Goal: Task Accomplishment & Management: Use online tool/utility

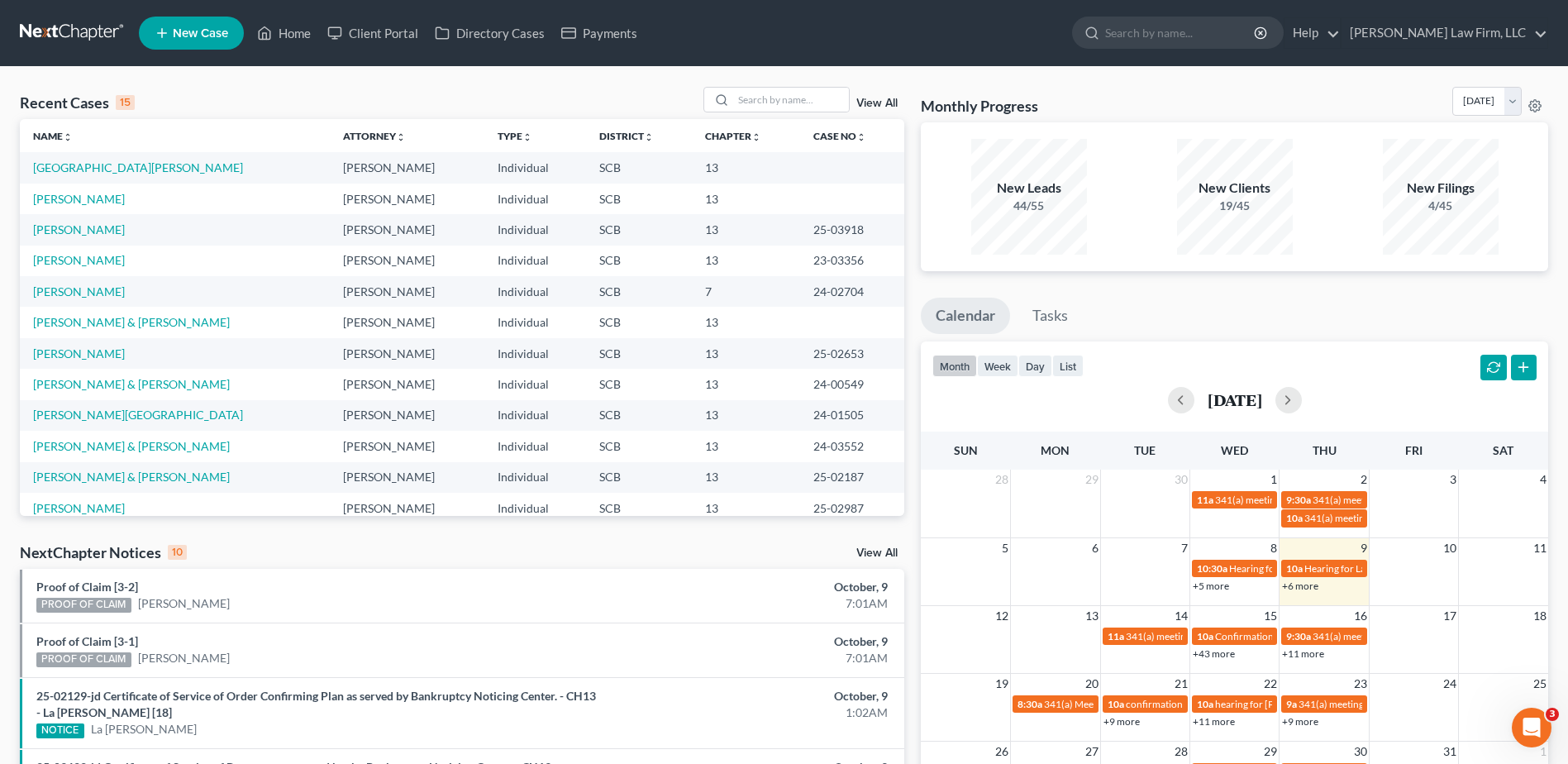
click at [86, 35] on link at bounding box center [73, 33] width 106 height 30
drag, startPoint x: 66, startPoint y: 33, endPoint x: 7, endPoint y: 26, distance: 59.4
click at [65, 33] on link at bounding box center [73, 33] width 106 height 30
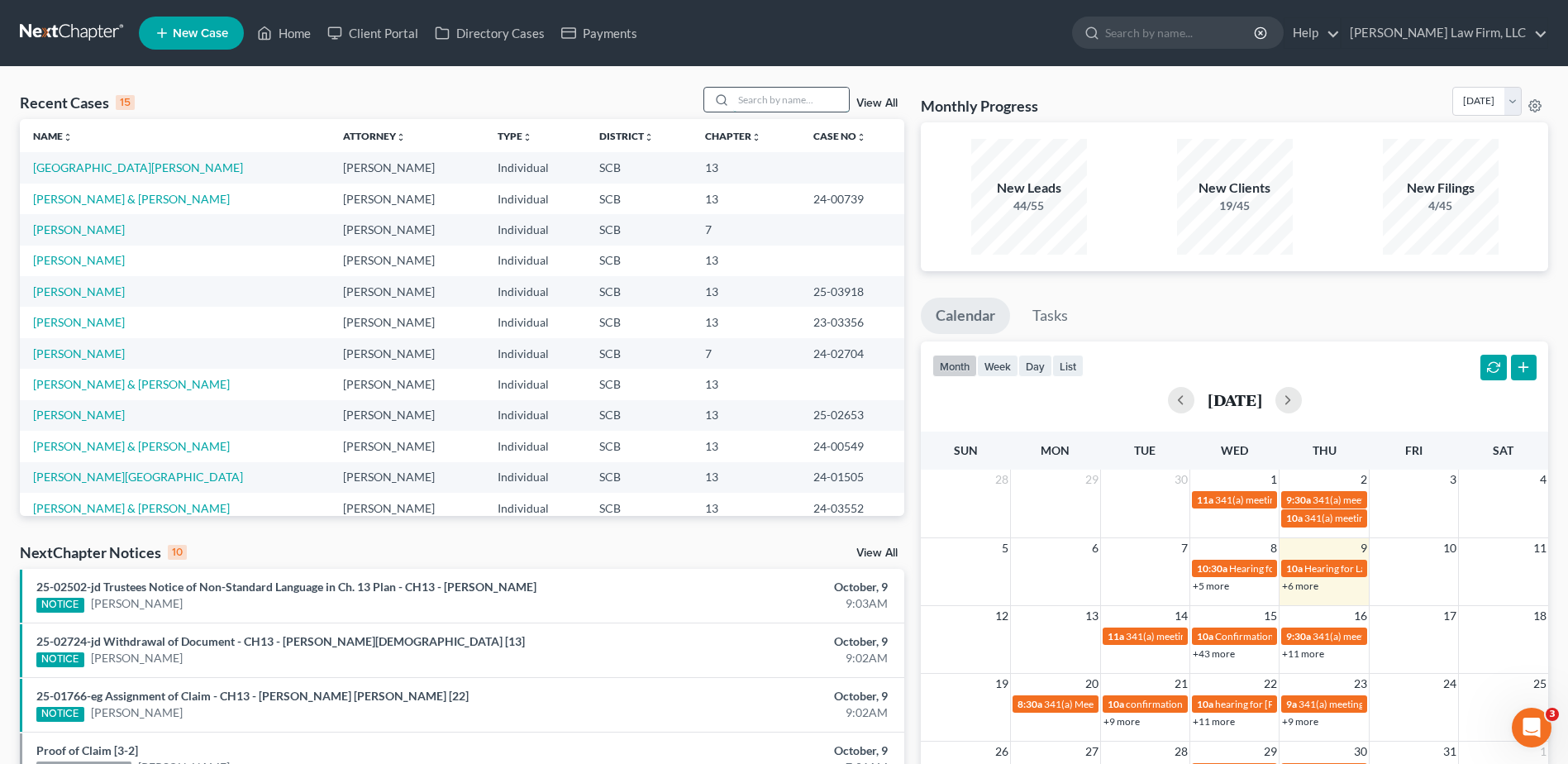
click at [784, 106] on input "search" at bounding box center [791, 99] width 115 height 24
type input "glenn"
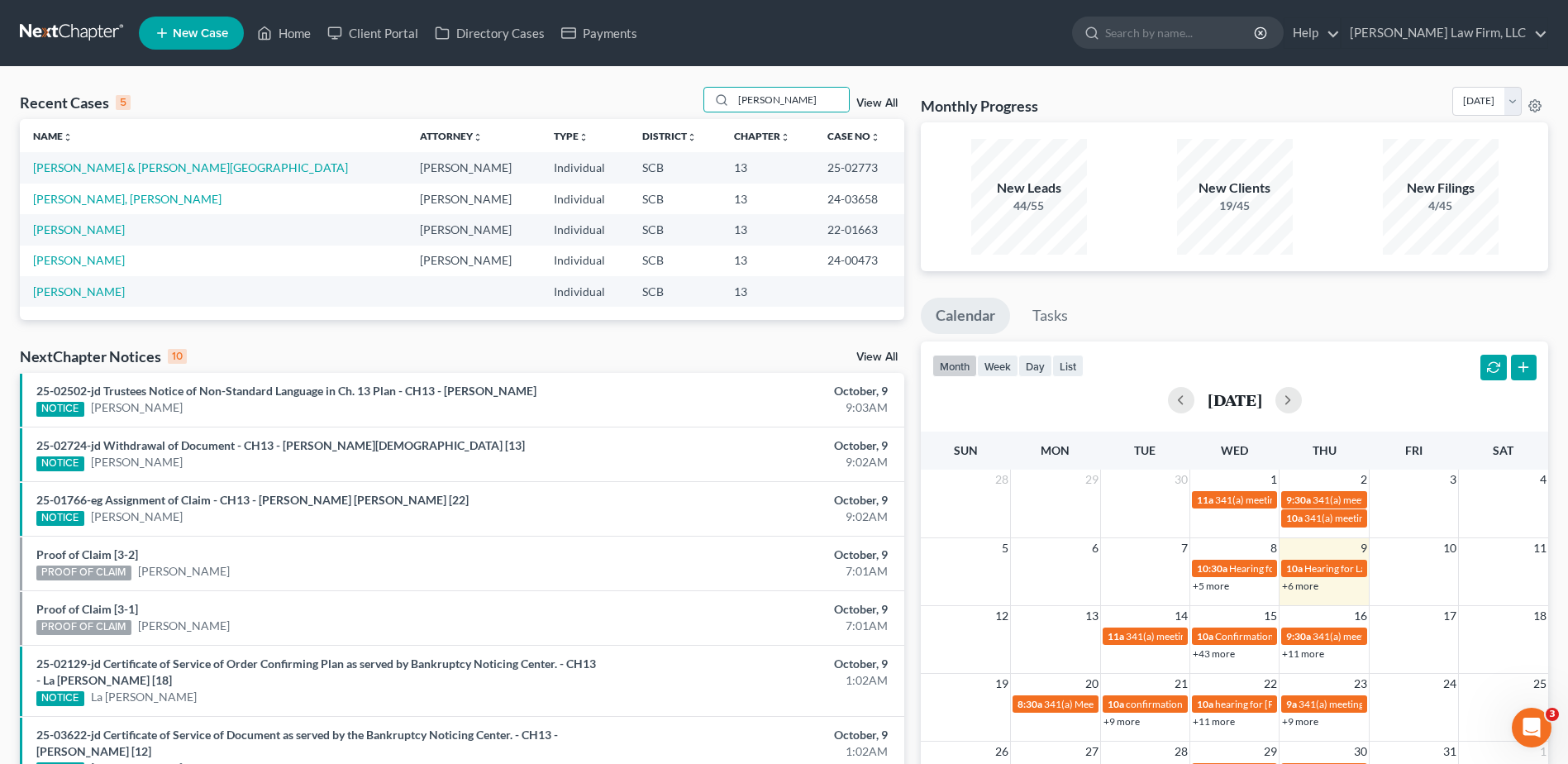
click at [113, 175] on td "Glenn-Jeffries, DaQuan & Jeffries, Sharhonda" at bounding box center [213, 167] width 387 height 31
click at [113, 168] on link "[PERSON_NAME] & [PERSON_NAME][GEOGRAPHIC_DATA]" at bounding box center [190, 167] width 315 height 14
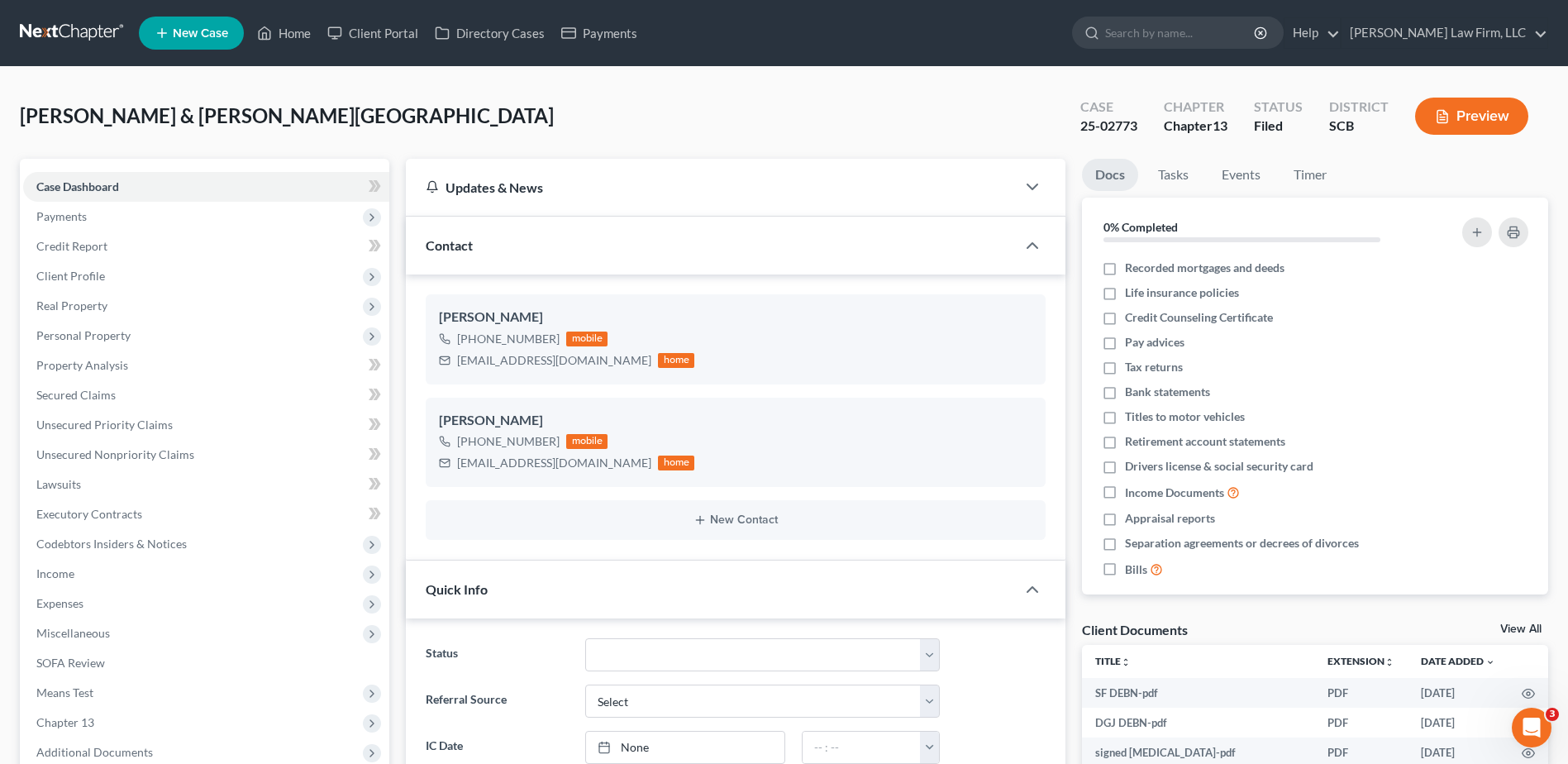
select select "0"
click at [63, 285] on span "Client Profile" at bounding box center [205, 276] width 366 height 30
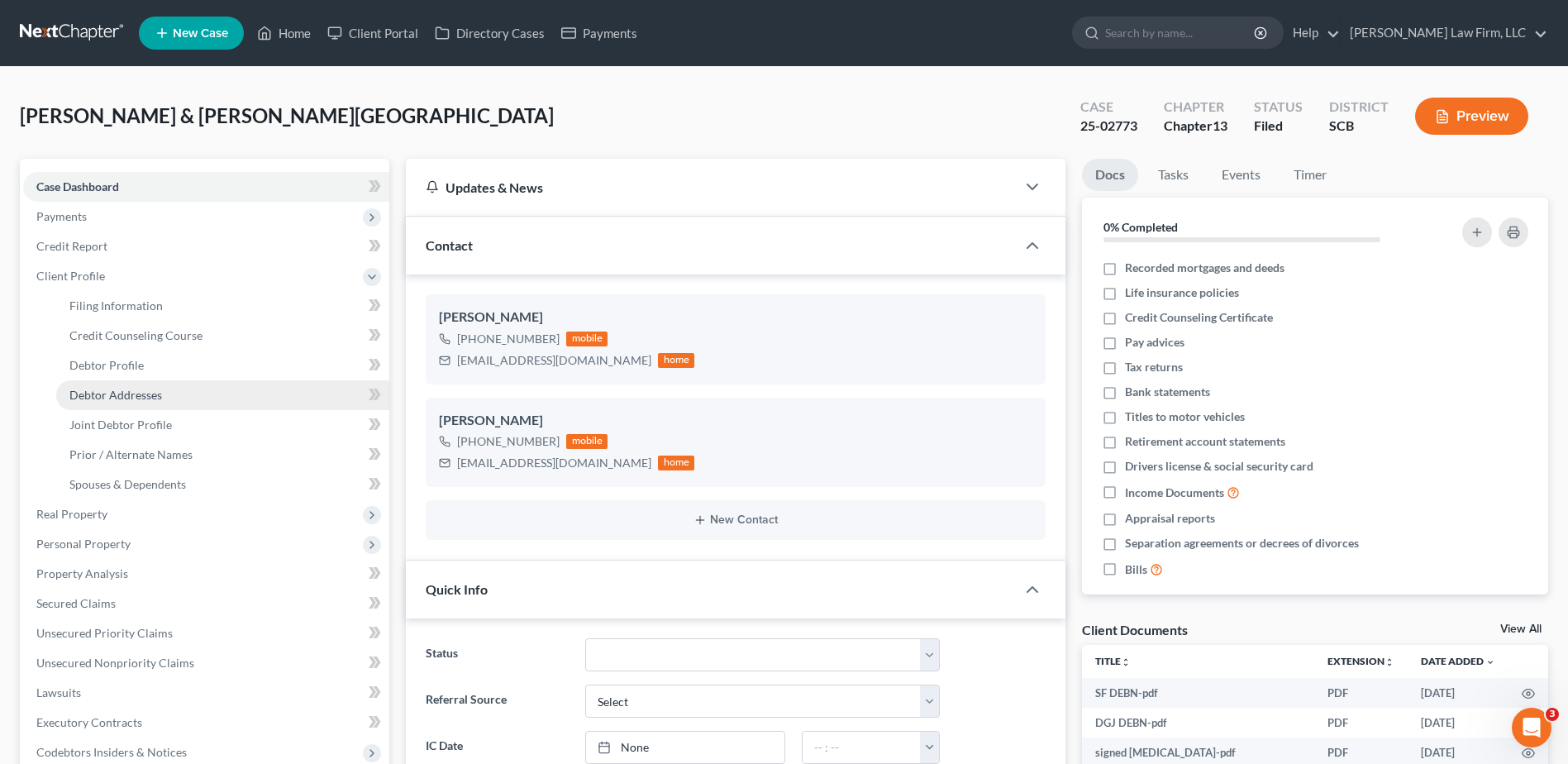
click at [155, 395] on span "Debtor Addresses" at bounding box center [115, 395] width 93 height 14
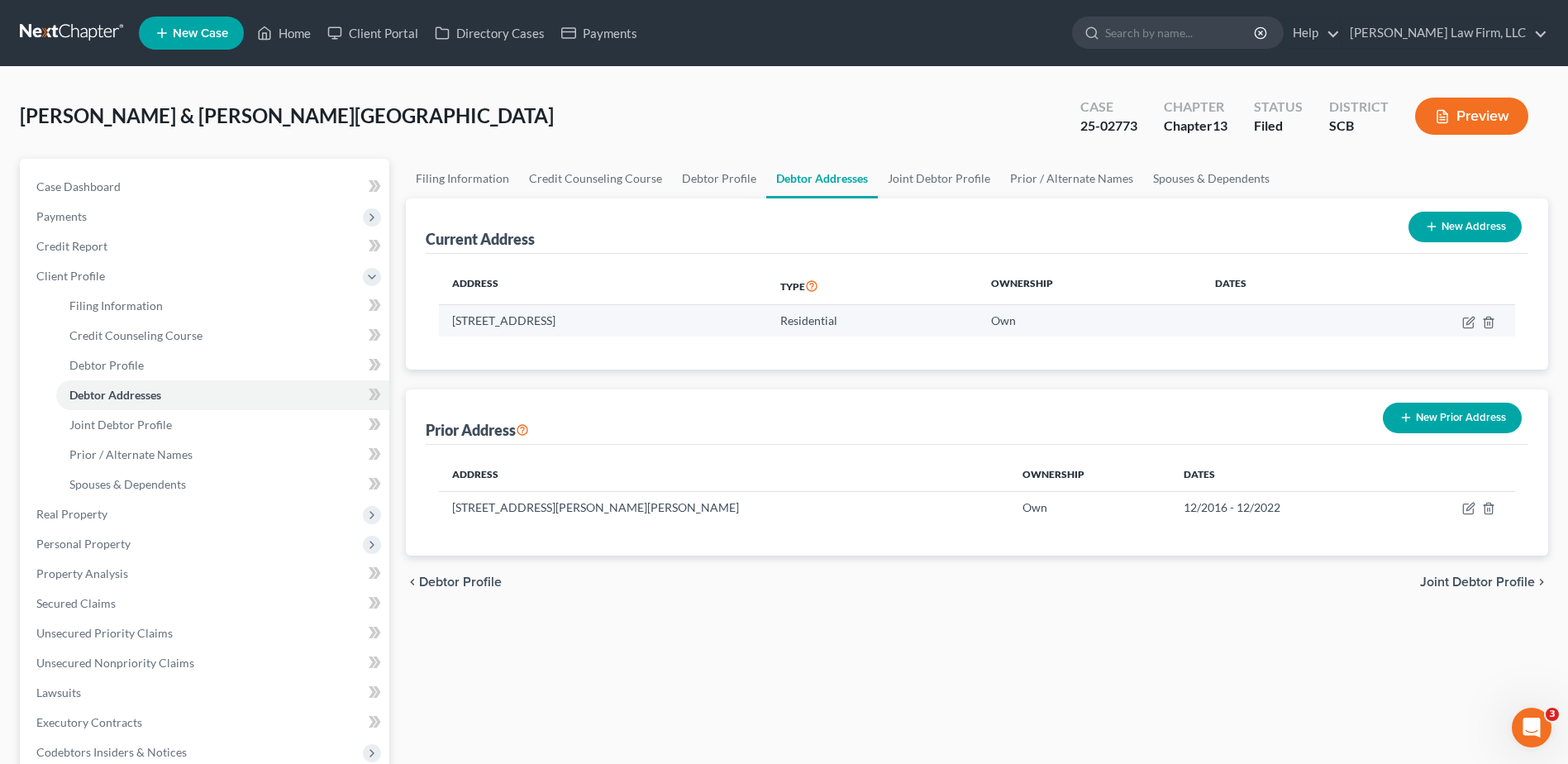
drag, startPoint x: 658, startPoint y: 324, endPoint x: 454, endPoint y: 328, distance: 204.0
click at [454, 328] on td "156 Haverhill Street, Summerville, SC 29486" at bounding box center [603, 321] width 328 height 32
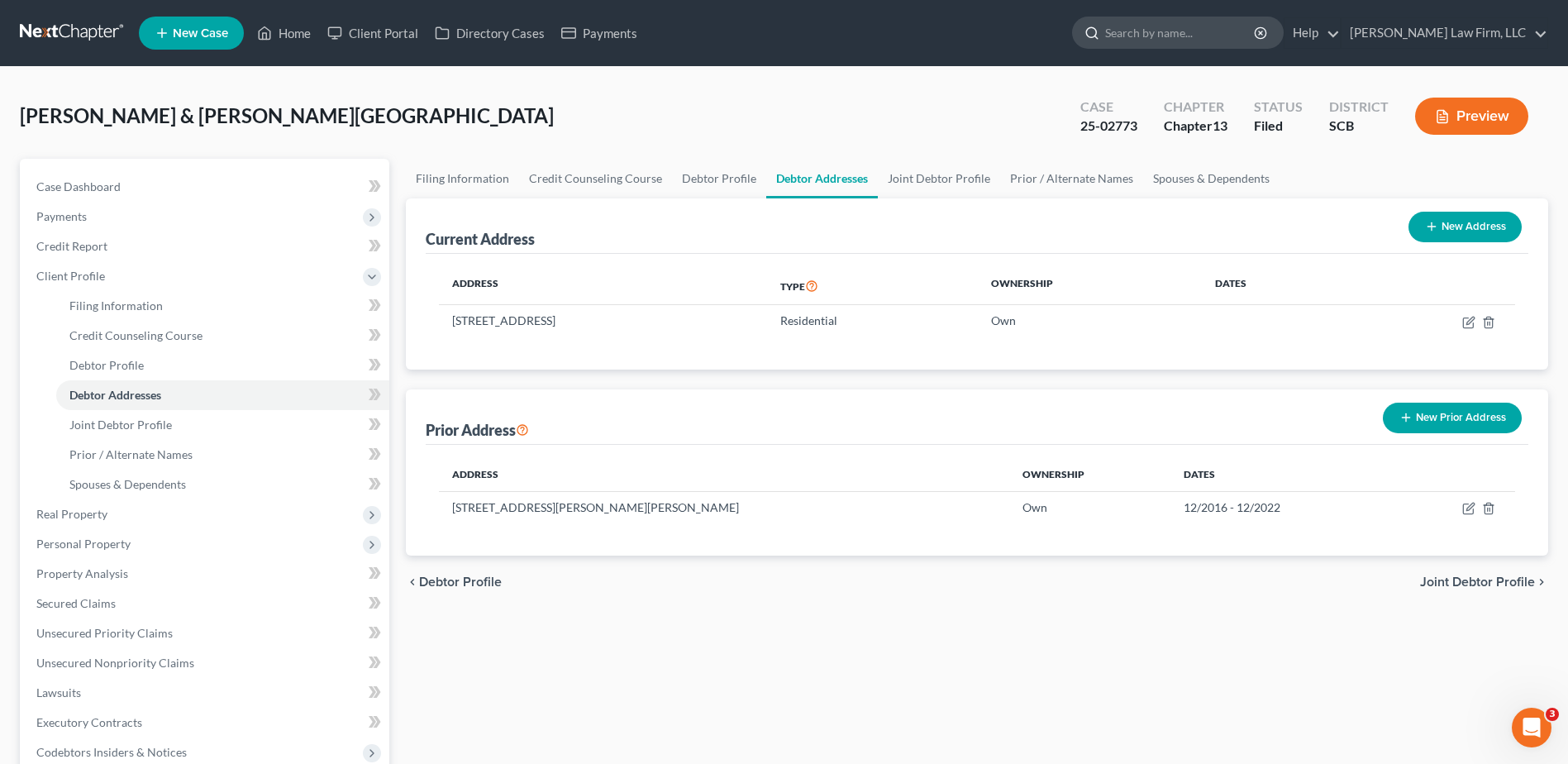
click at [1163, 33] on input "search" at bounding box center [1181, 33] width 152 height 31
type input "martin"
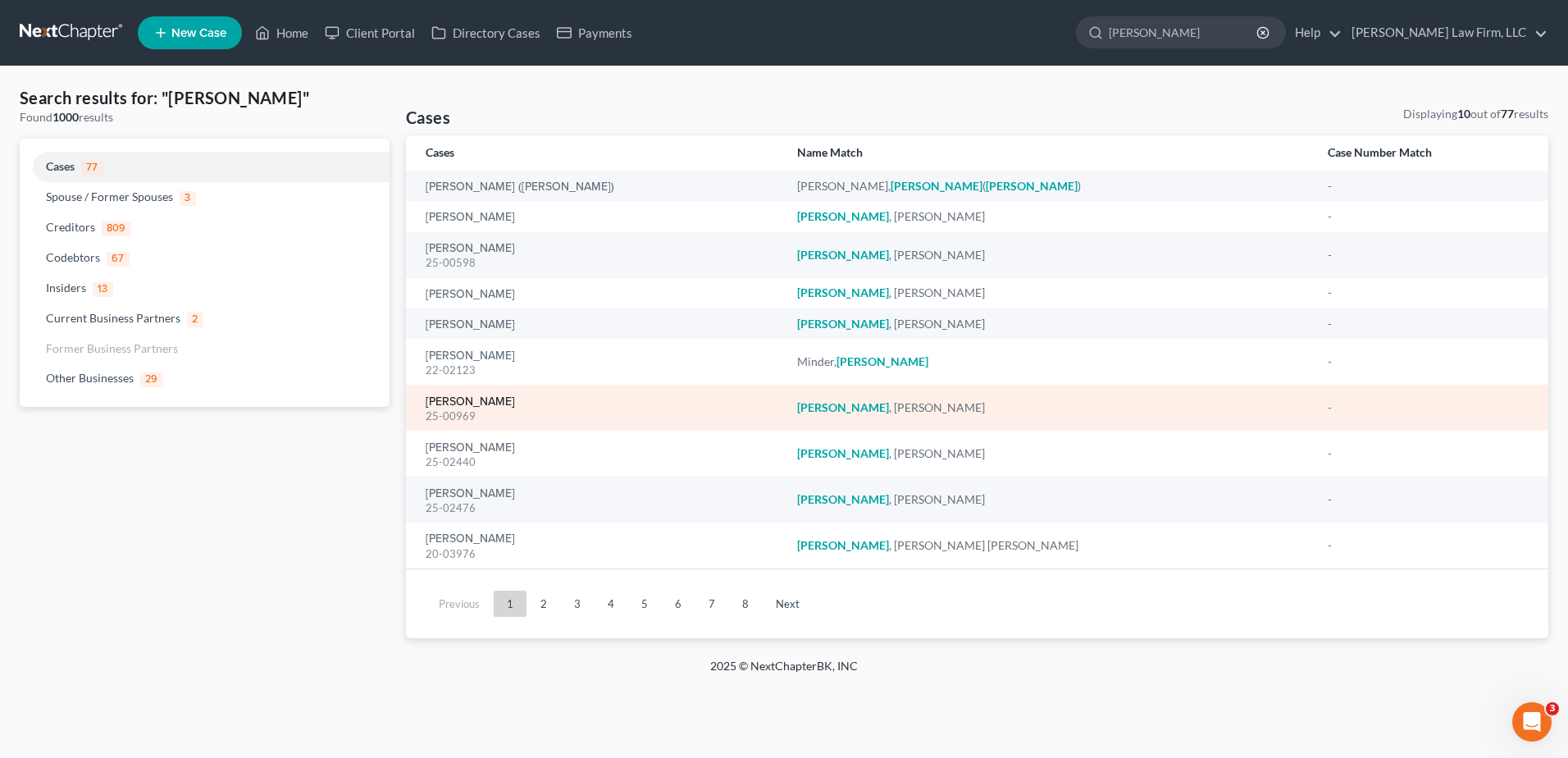
click at [471, 404] on link "Martin, Brenda" at bounding box center [470, 401] width 89 height 11
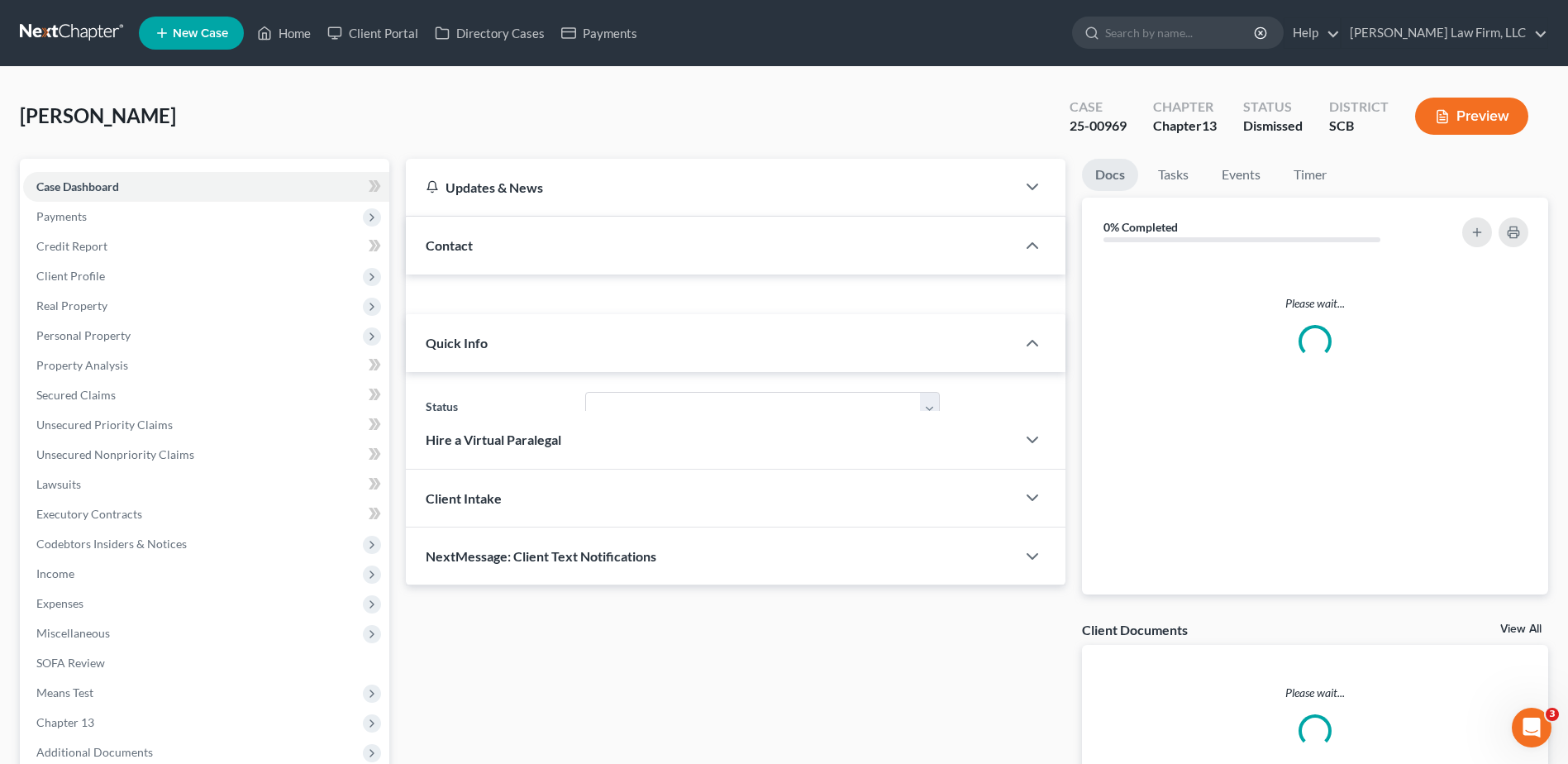
select select "1"
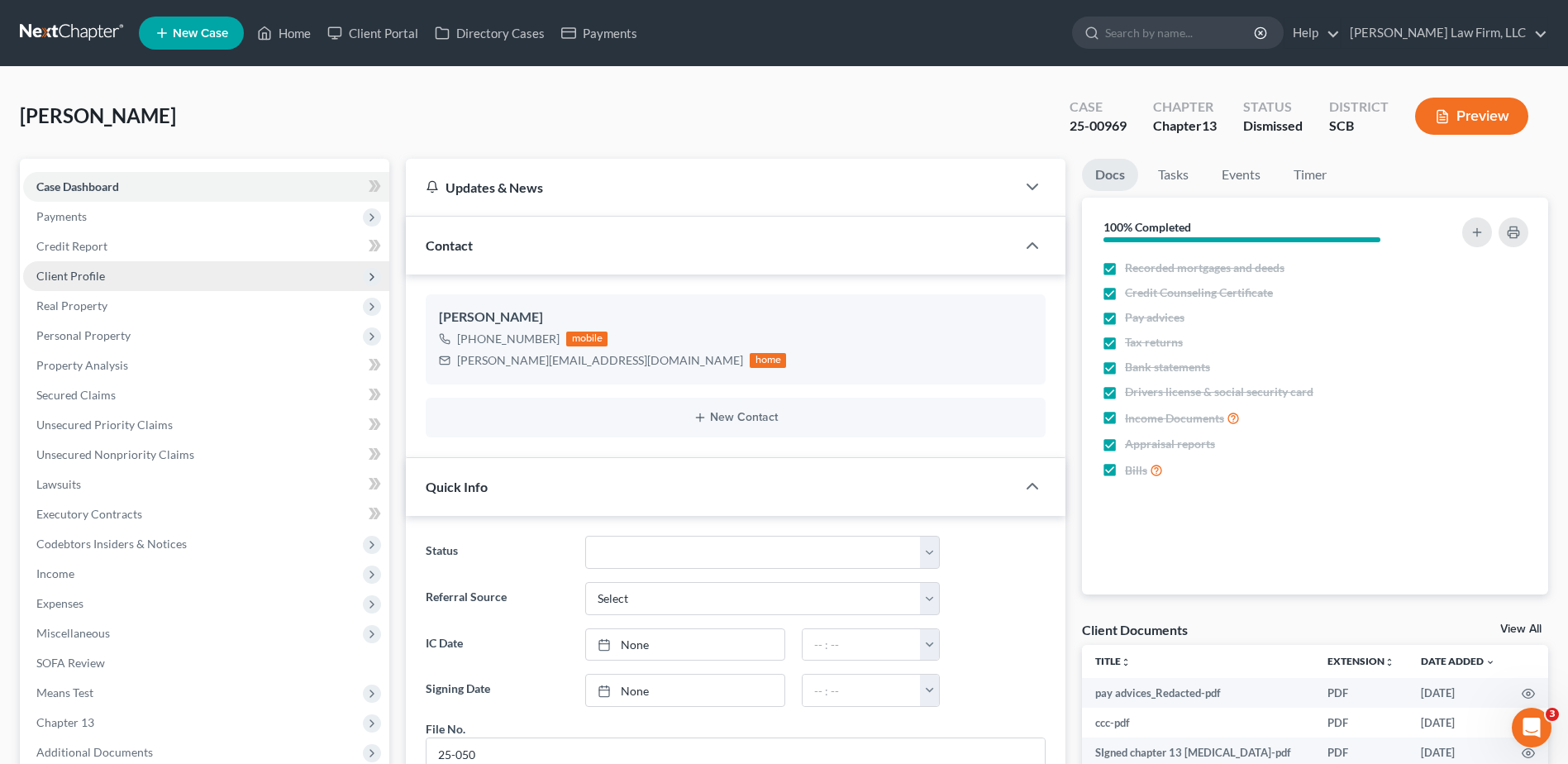
click at [102, 286] on span "Client Profile" at bounding box center [205, 276] width 366 height 30
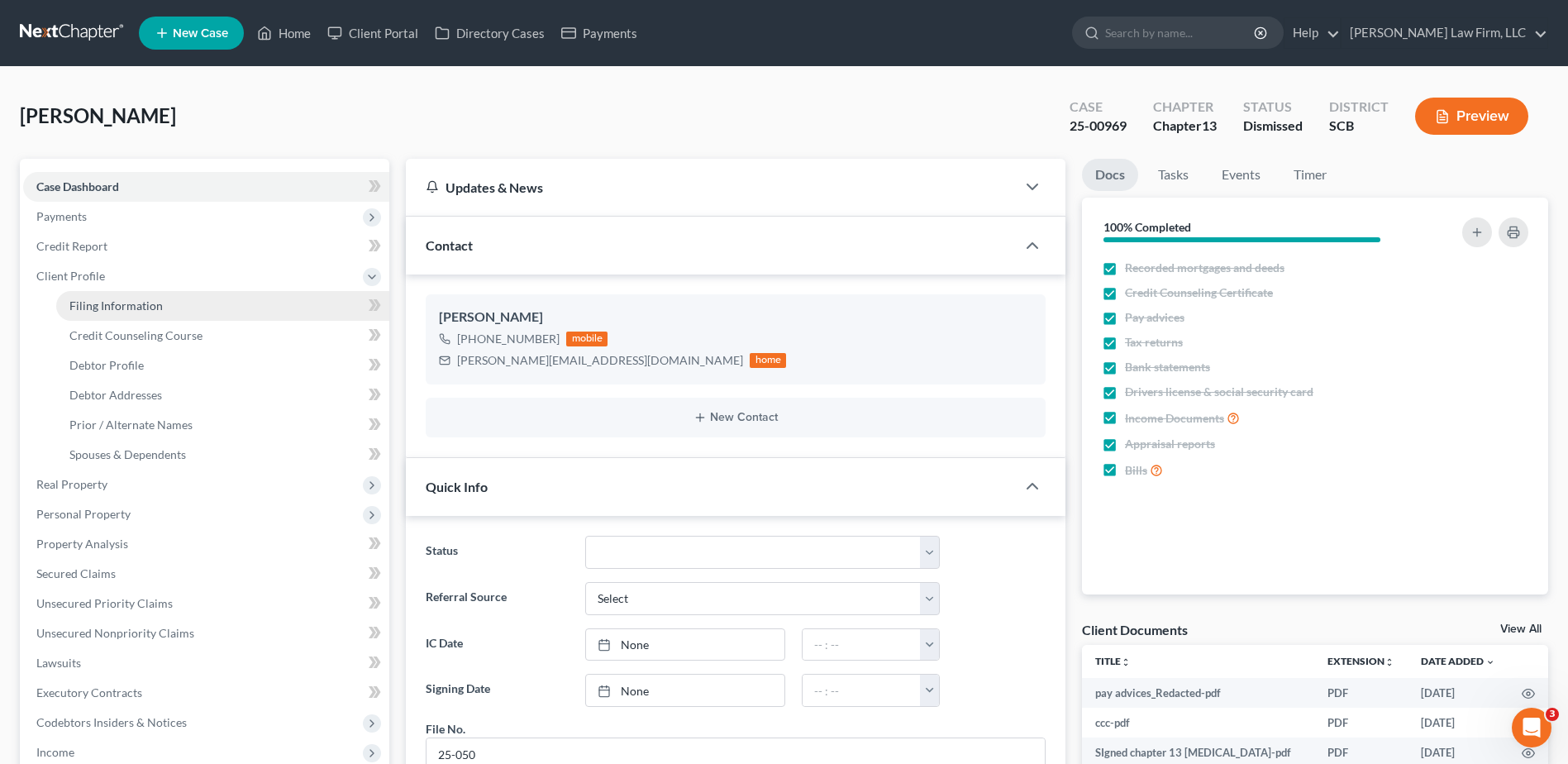
scroll to position [1218, 0]
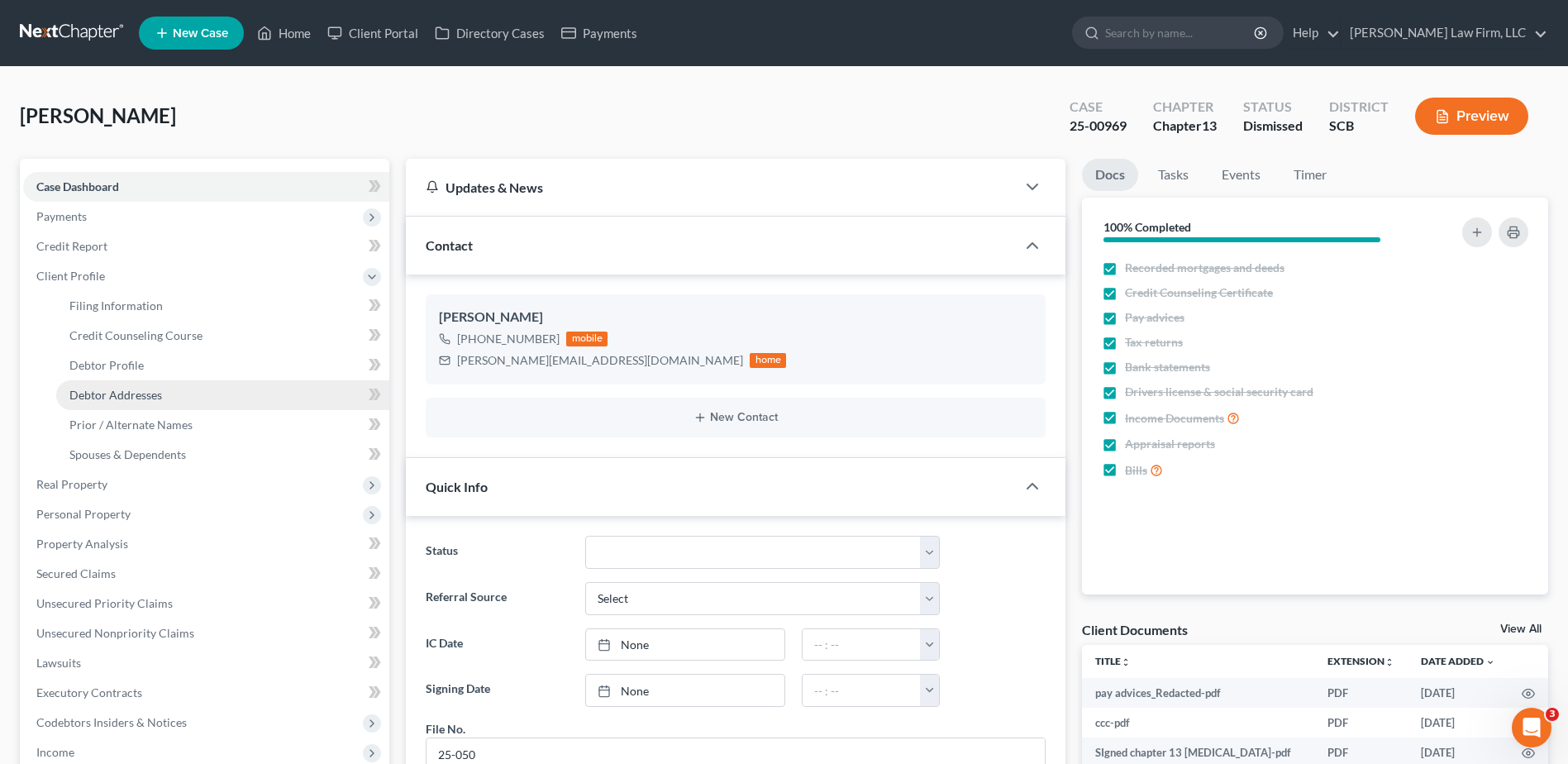
drag, startPoint x: 143, startPoint y: 391, endPoint x: 208, endPoint y: 390, distance: 65.0
click at [144, 392] on span "Debtor Addresses" at bounding box center [115, 395] width 93 height 14
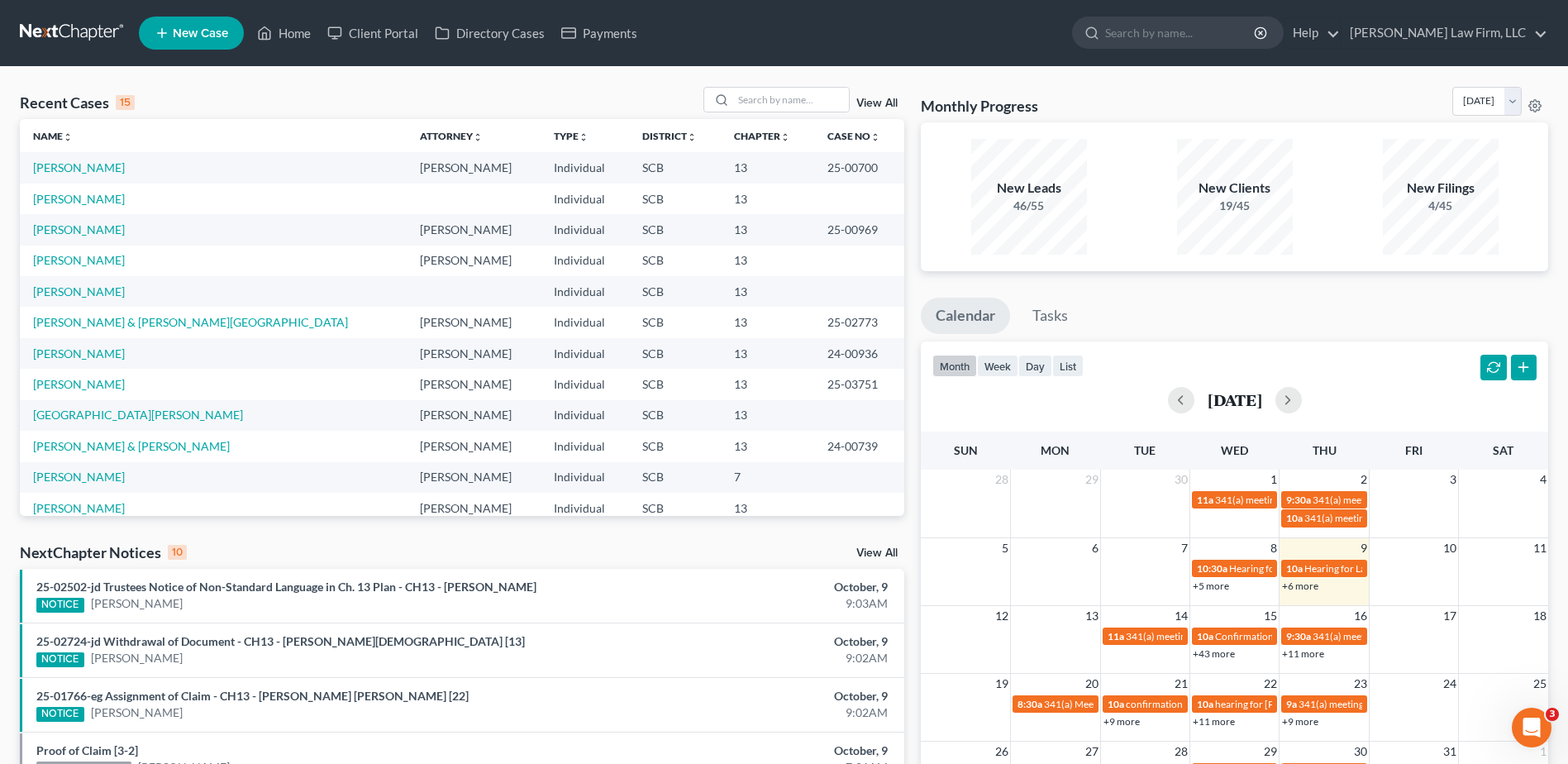
click at [61, 30] on link at bounding box center [73, 33] width 106 height 30
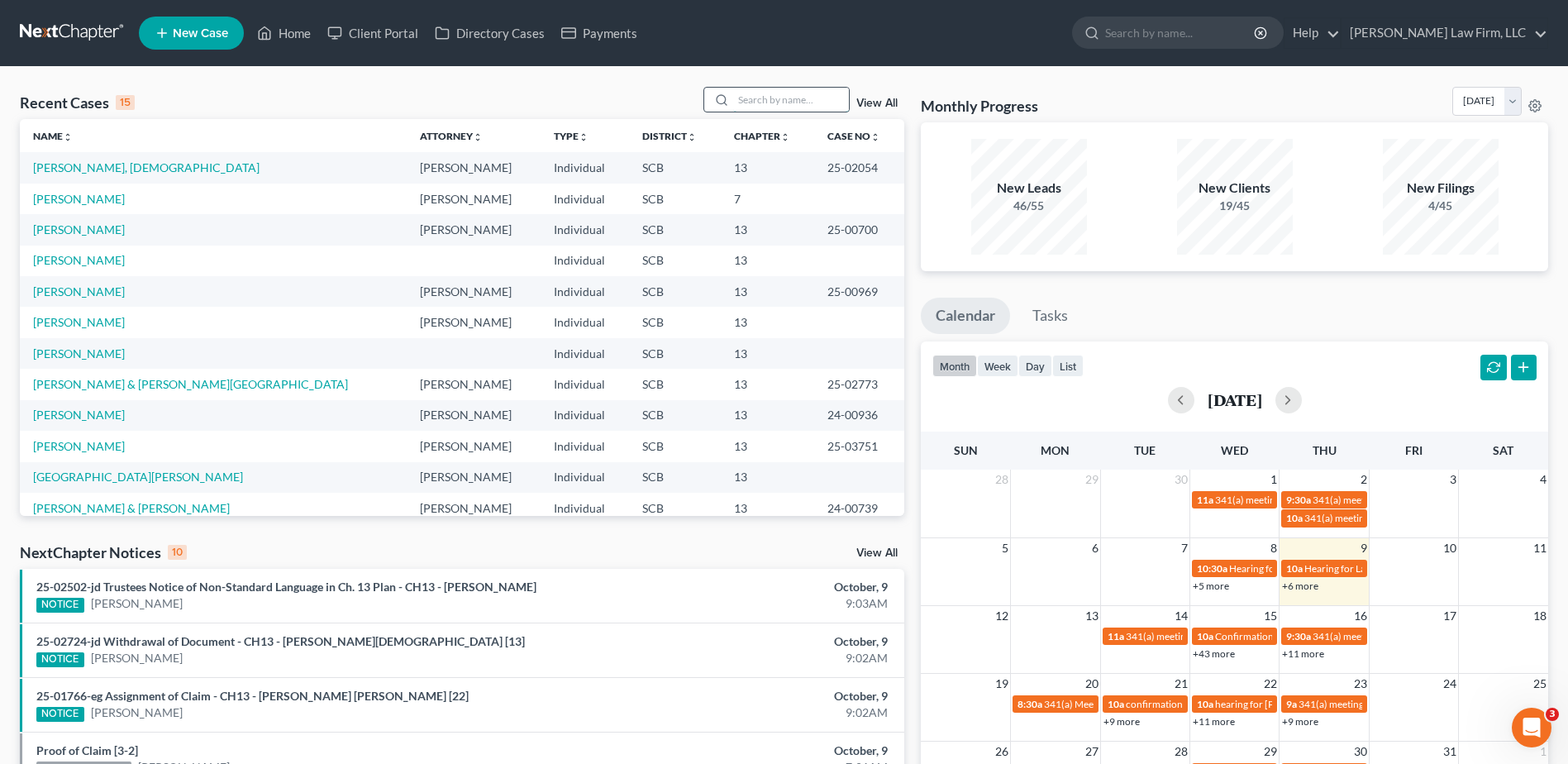
click at [770, 90] on input "search" at bounding box center [791, 99] width 115 height 24
type input "beaufort"
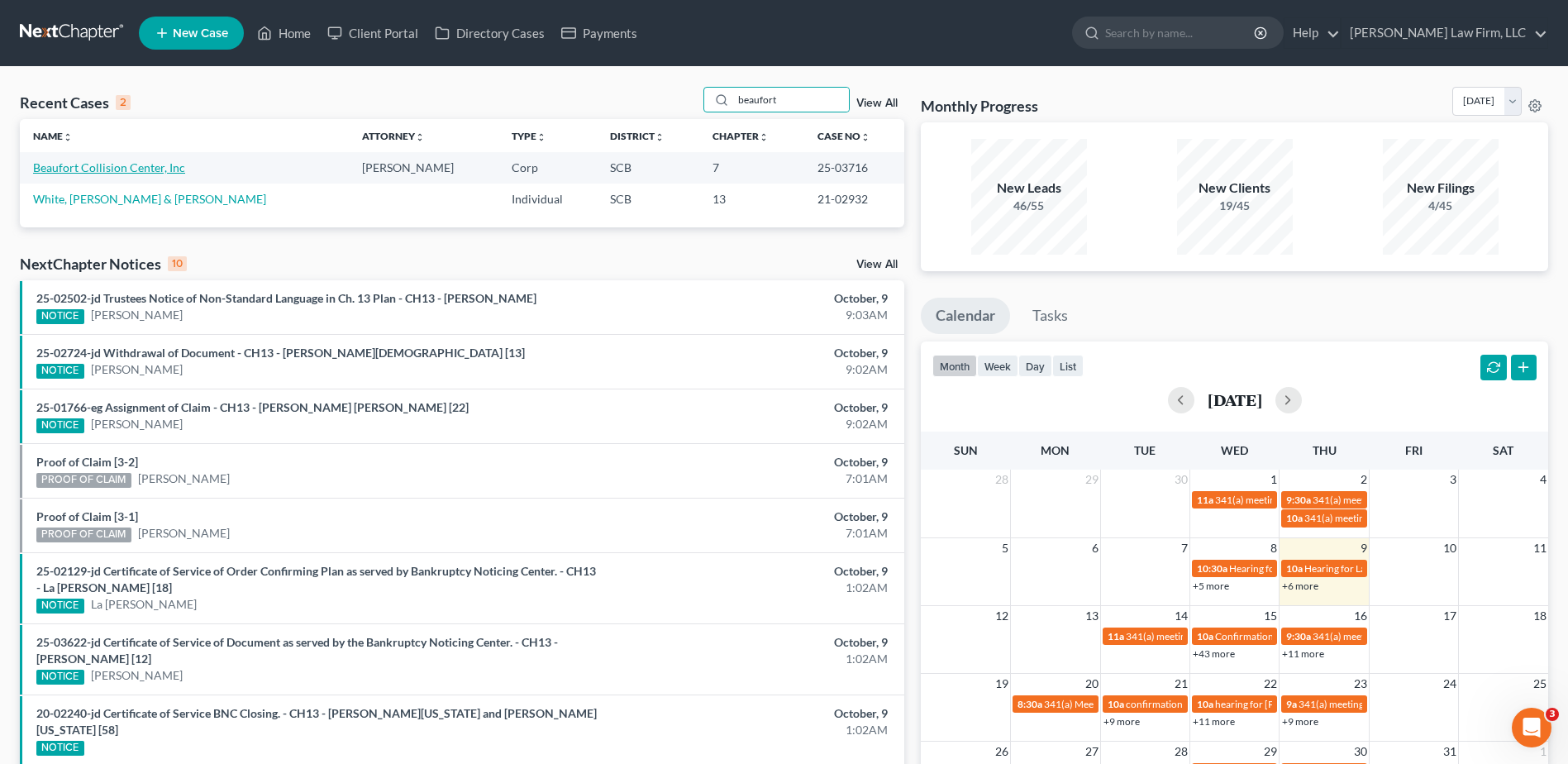
click at [71, 167] on link "Beaufort Collision Center, Inc" at bounding box center [109, 167] width 152 height 14
select select "4"
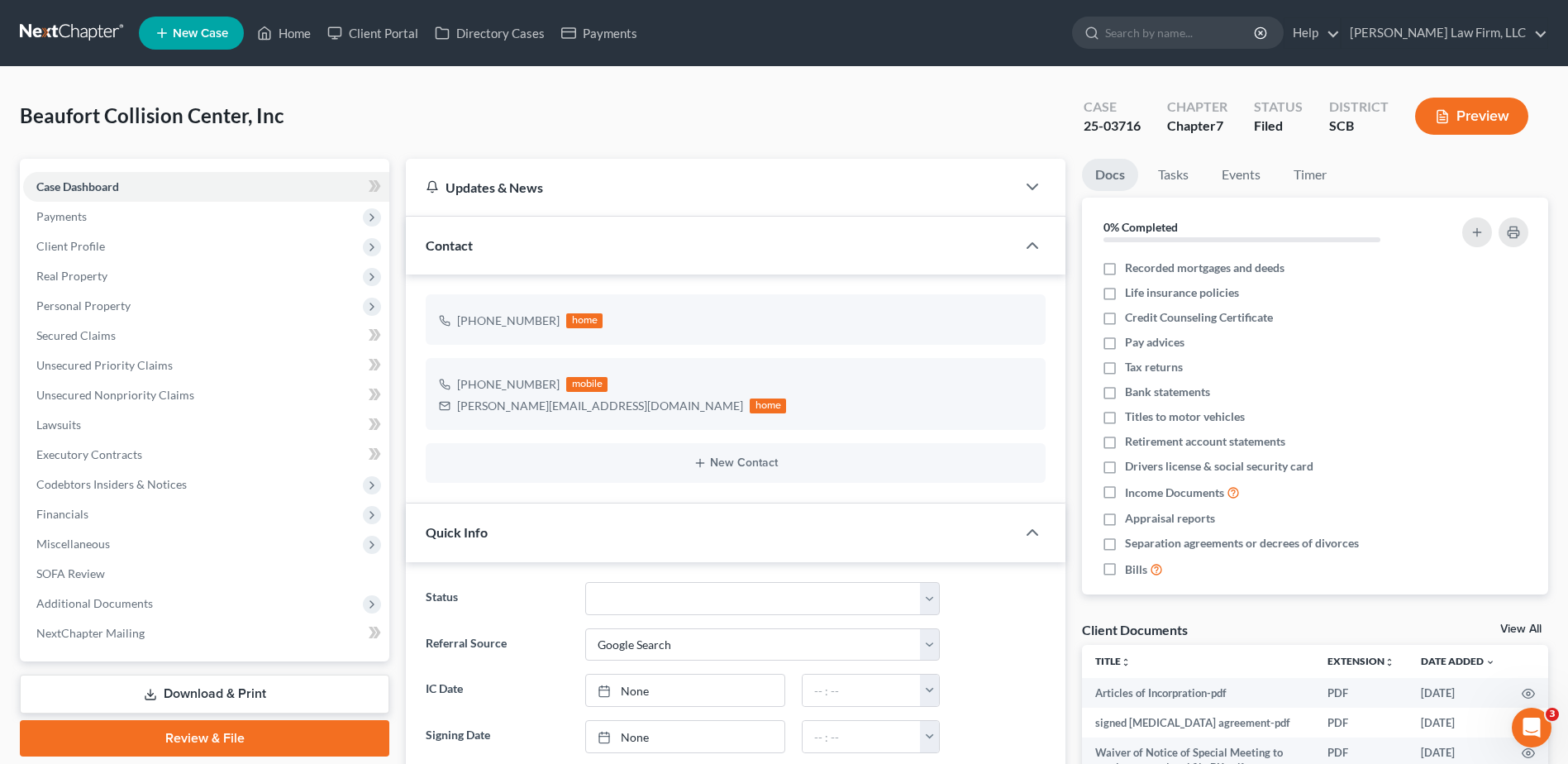
select select "0"
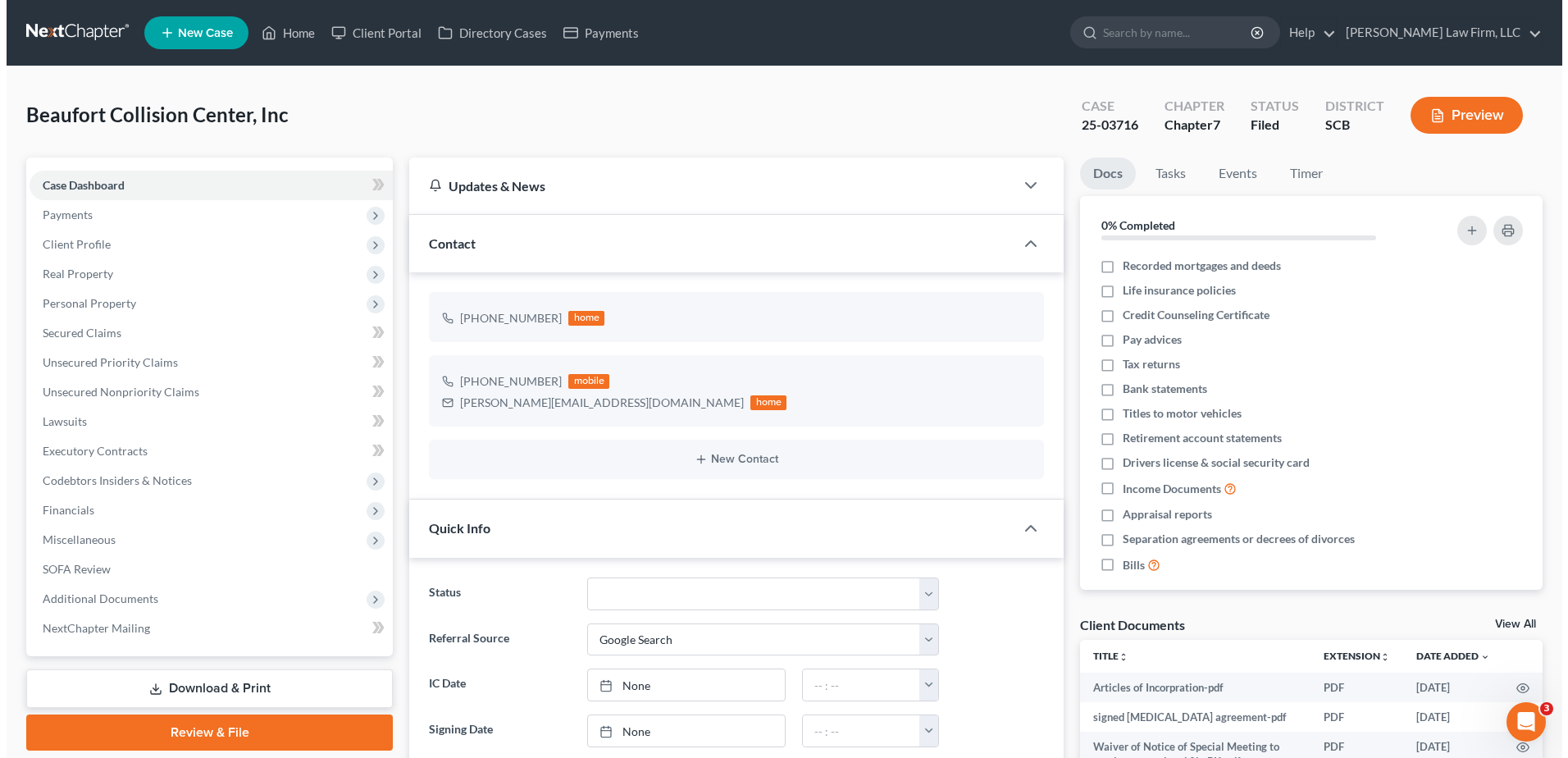
scroll to position [142, 0]
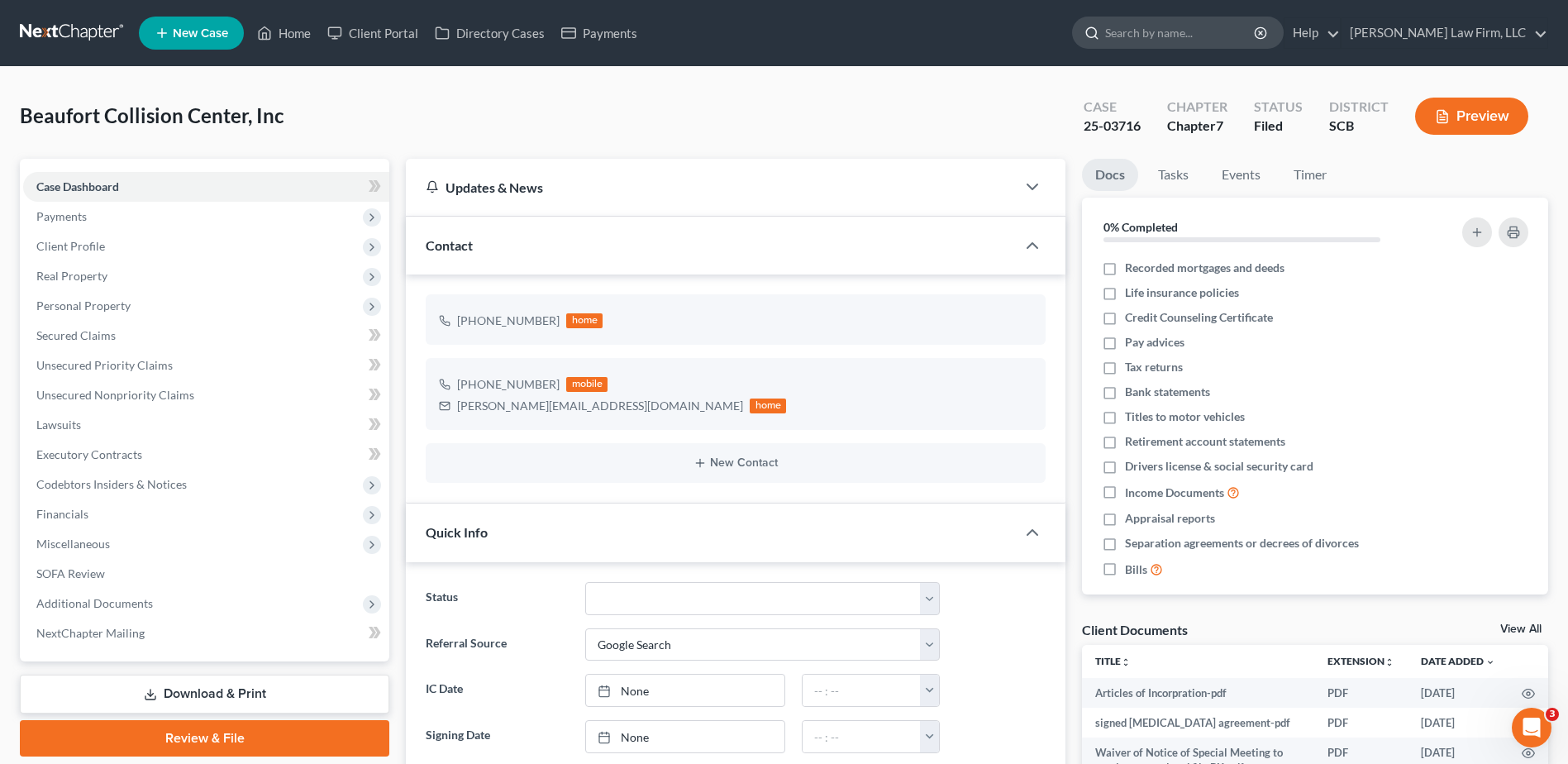
click at [1168, 26] on input "search" at bounding box center [1181, 33] width 152 height 31
type input "martin"
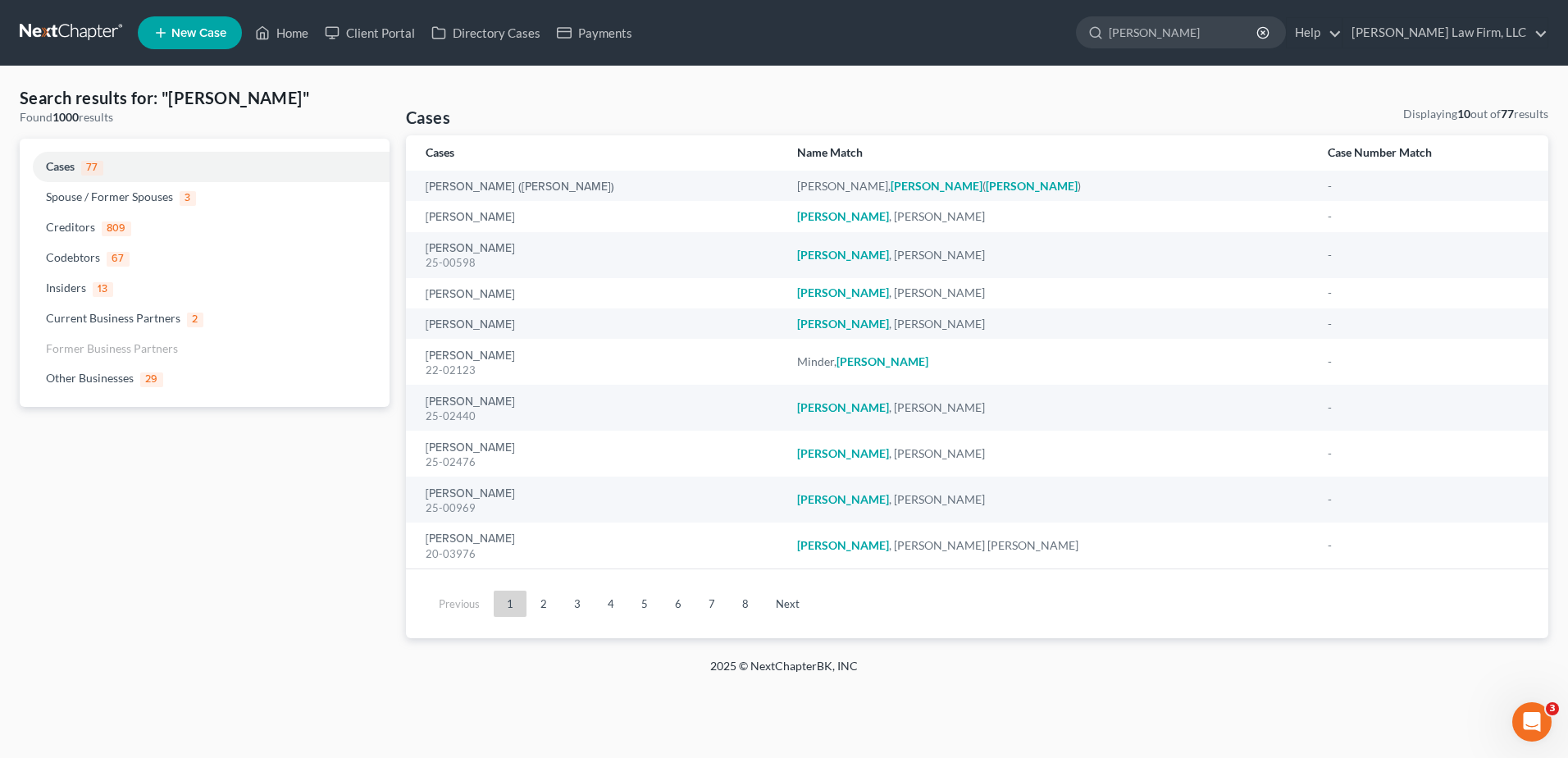
drag, startPoint x: 59, startPoint y: 39, endPoint x: 118, endPoint y: 47, distance: 59.5
click at [59, 39] on link at bounding box center [73, 33] width 105 height 30
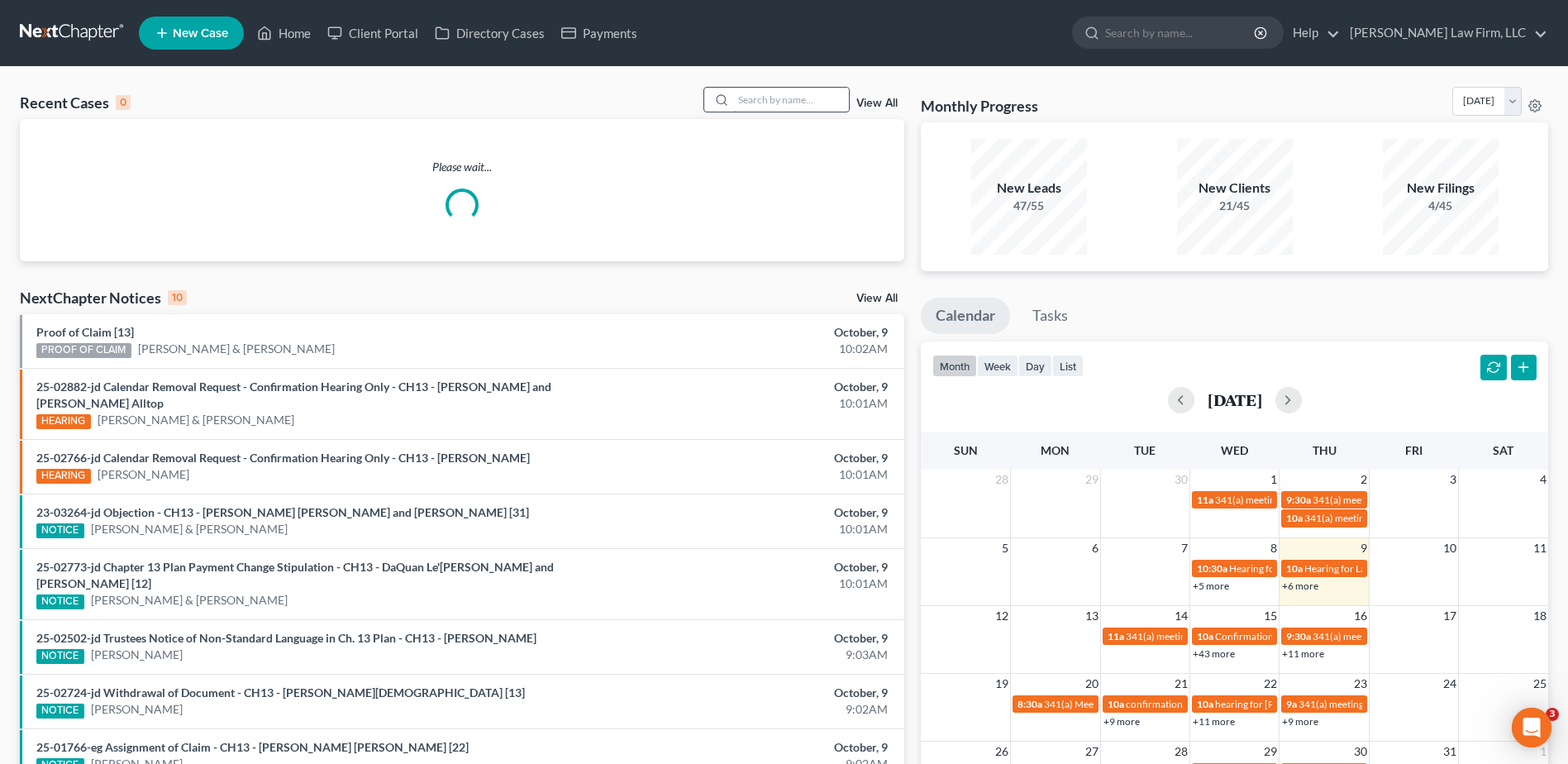
click at [797, 93] on input "search" at bounding box center [791, 99] width 115 height 24
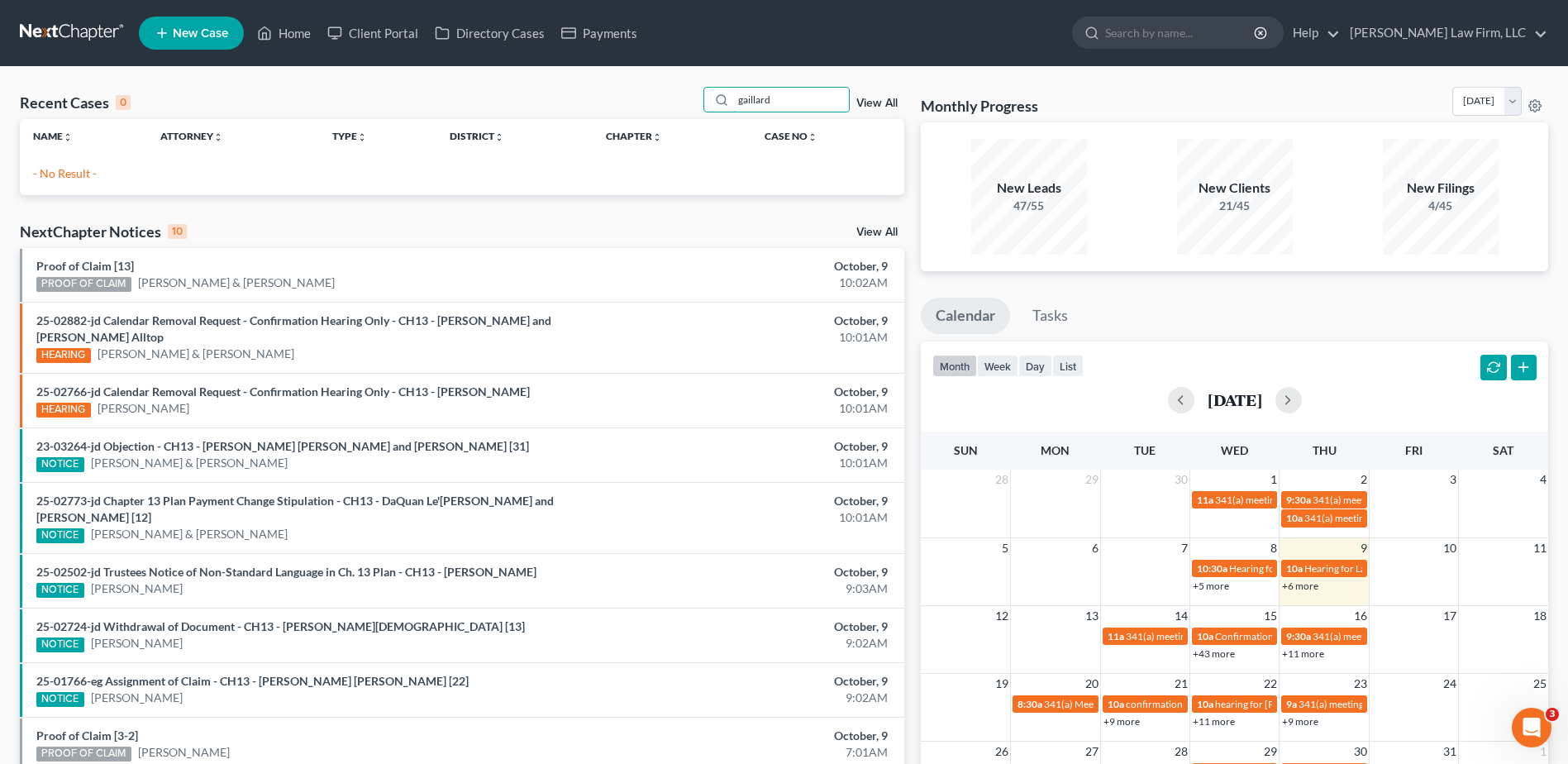
drag, startPoint x: 814, startPoint y: 100, endPoint x: 649, endPoint y: 81, distance: 166.1
click at [649, 81] on div "Recent Cases 0 gaillard View All Name unfold_more expand_more expand_less Attor…" at bounding box center [784, 496] width 1568 height 858
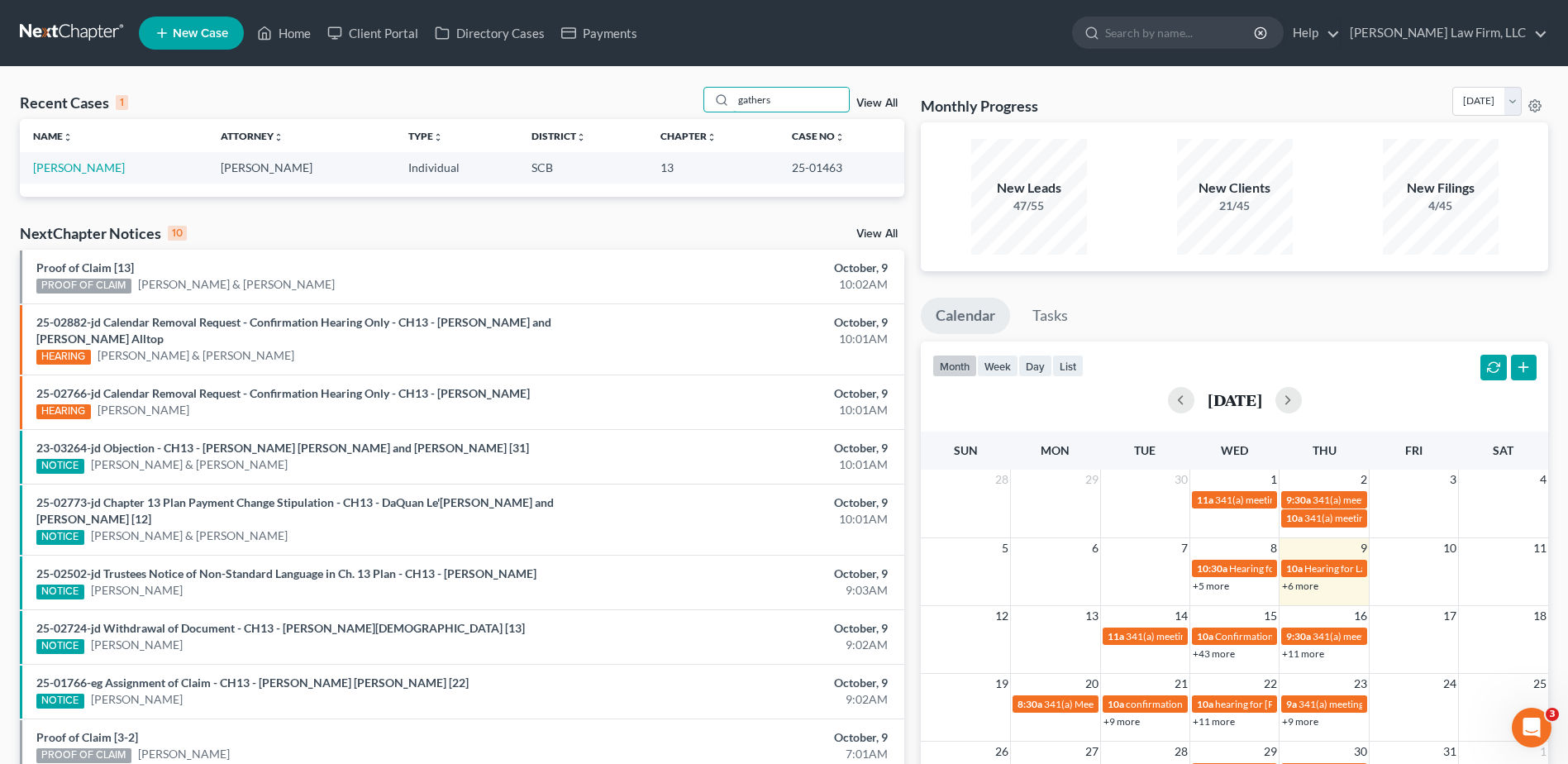
click at [600, 81] on div "Recent Cases 1 gathers View All Name unfold_more expand_more expand_less Attorn…" at bounding box center [784, 496] width 1568 height 858
type input "s"
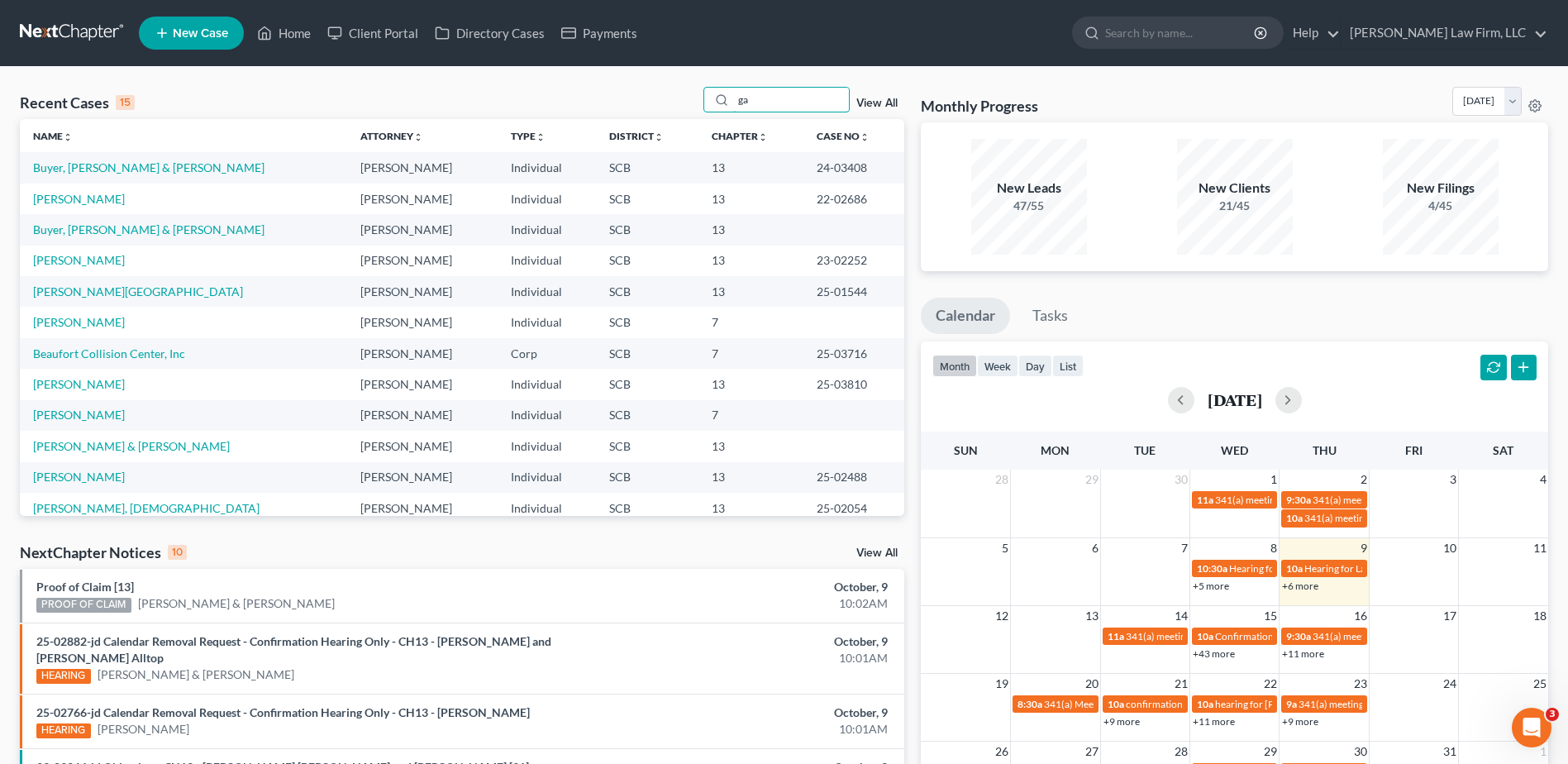
type input "ga"
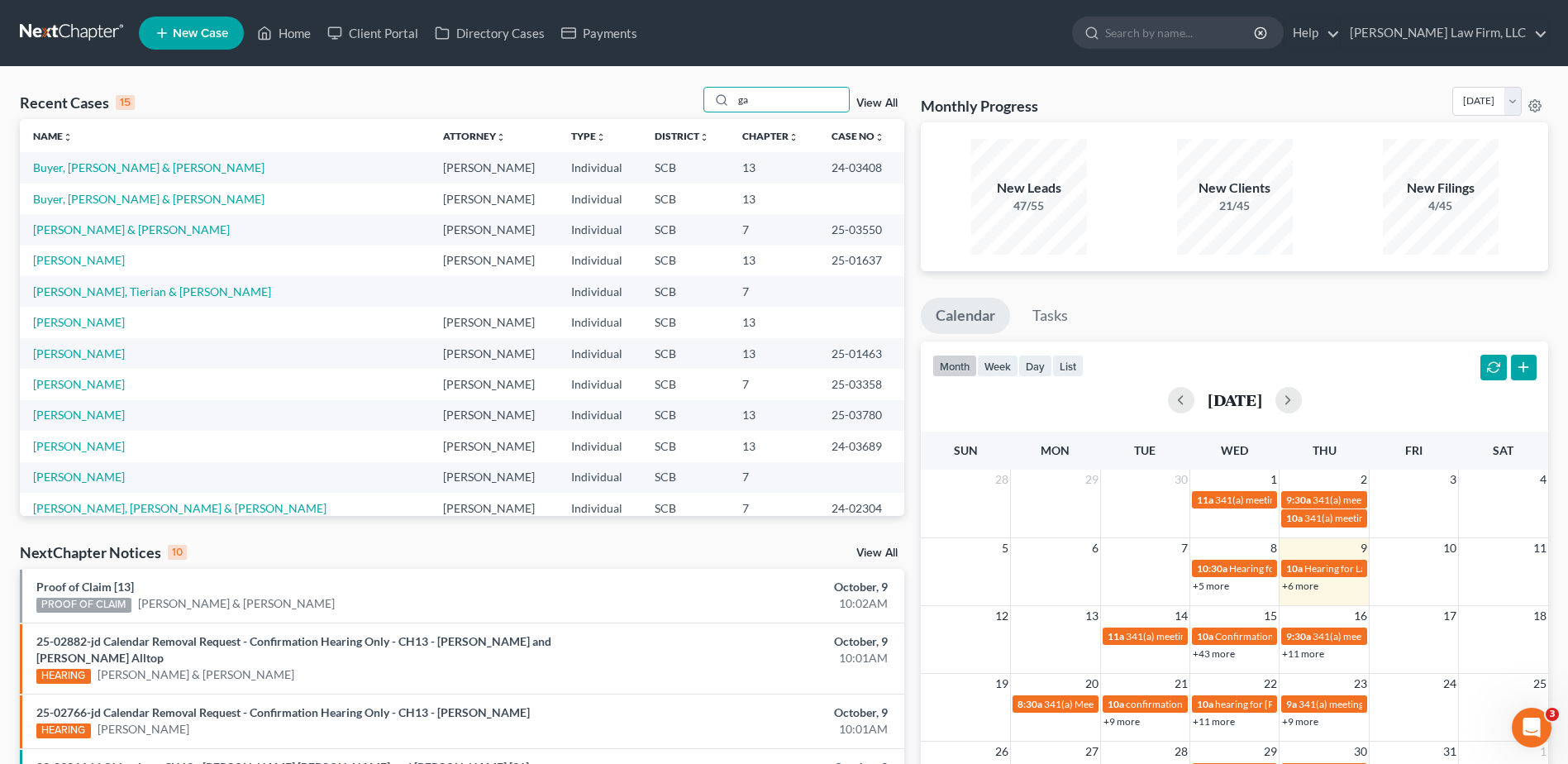
click at [114, 23] on link at bounding box center [73, 33] width 106 height 30
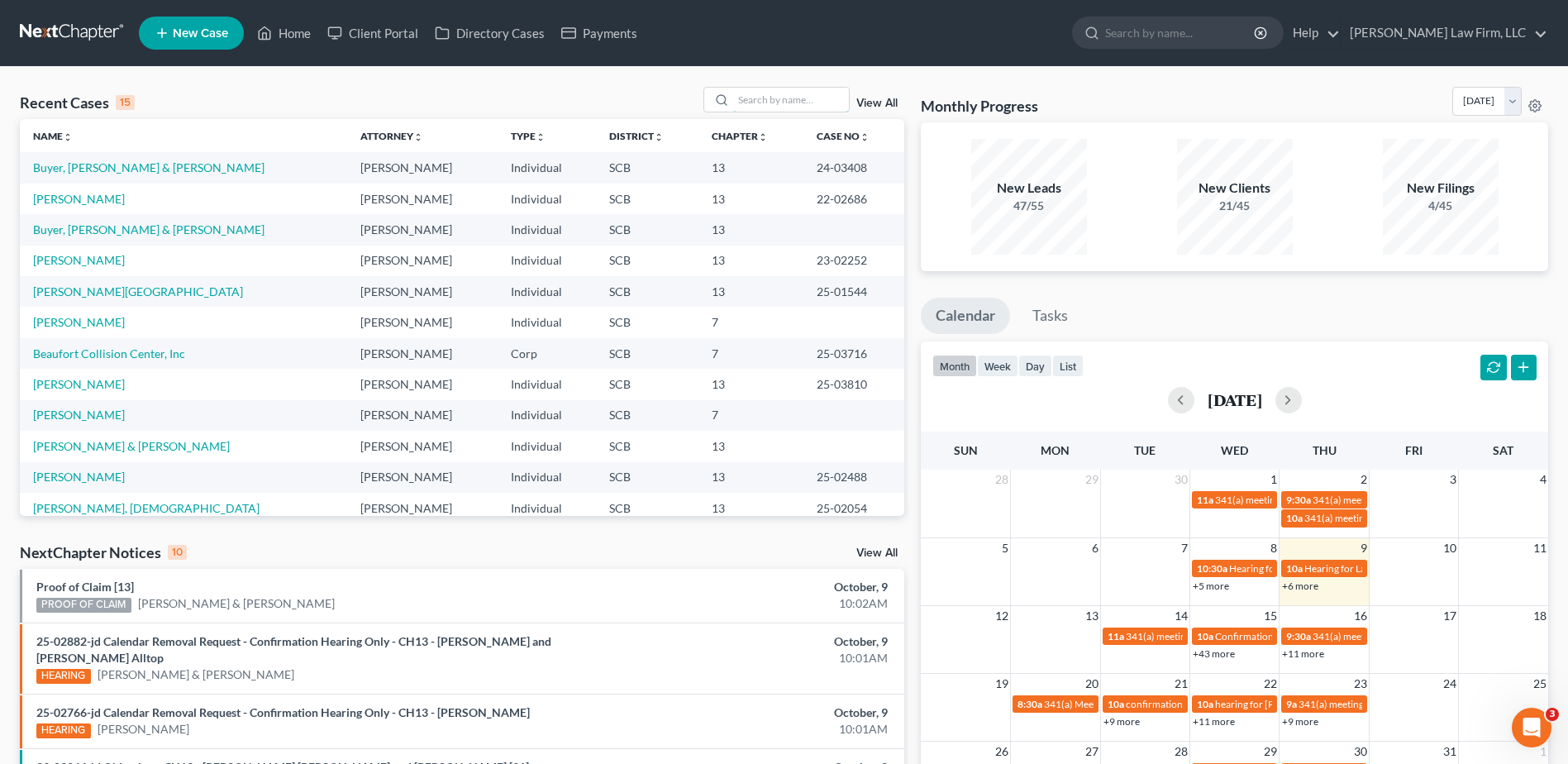
drag, startPoint x: 799, startPoint y: 87, endPoint x: 784, endPoint y: 82, distance: 15.8
click at [799, 87] on input "search" at bounding box center [791, 99] width 115 height 24
type input "[PERSON_NAME]"
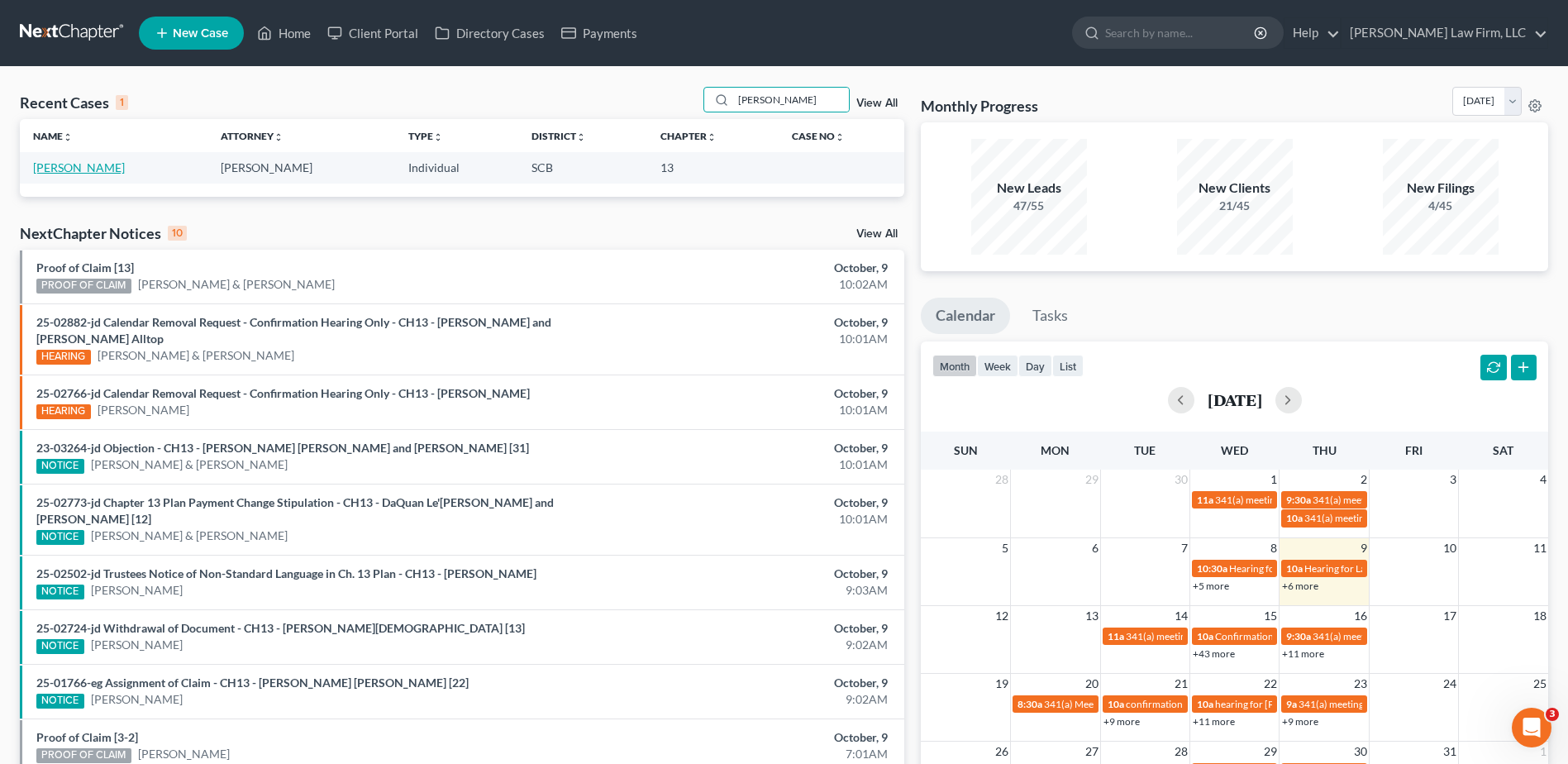
click at [95, 170] on link "[PERSON_NAME]" at bounding box center [79, 167] width 92 height 14
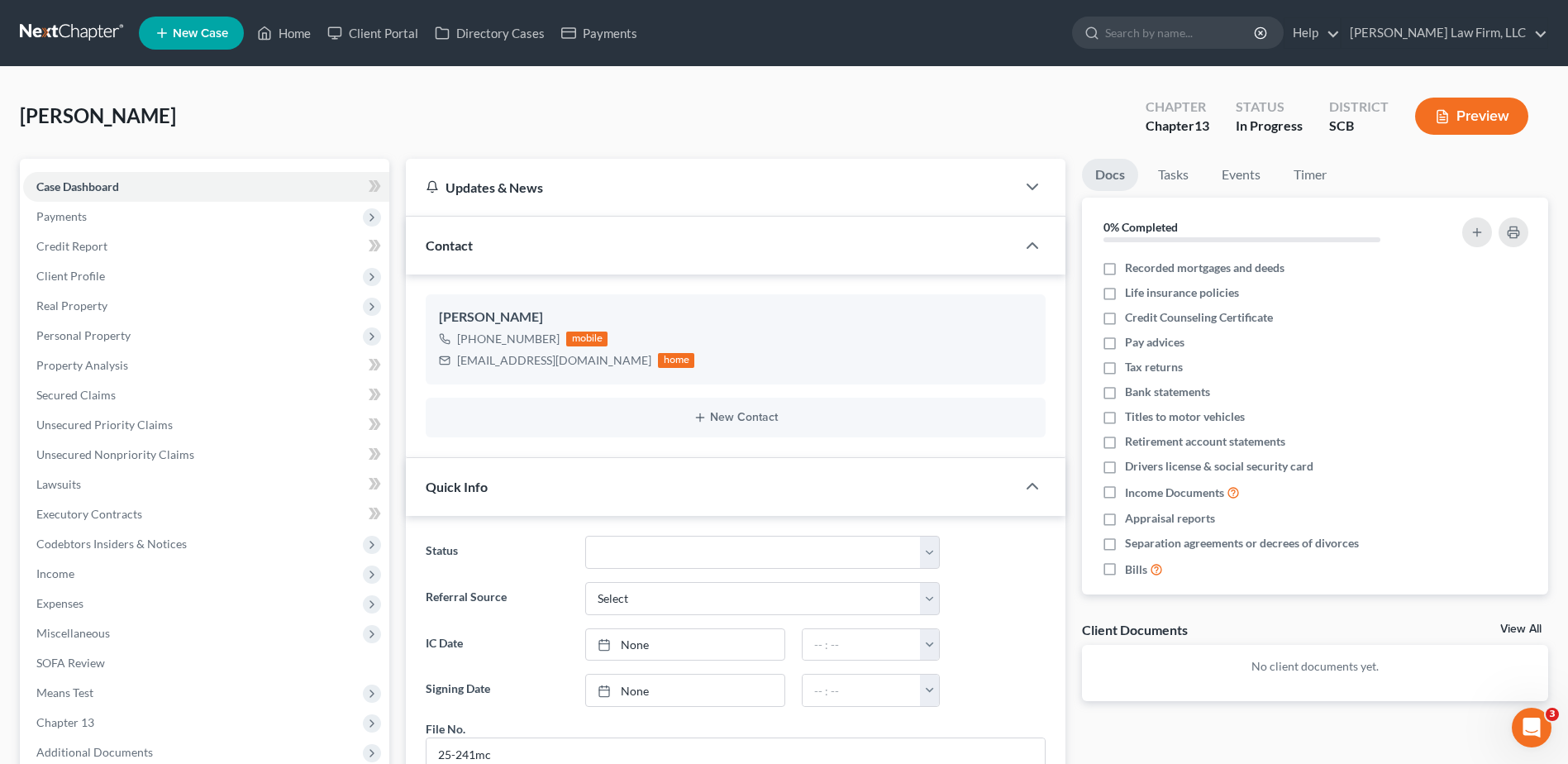
scroll to position [496, 0]
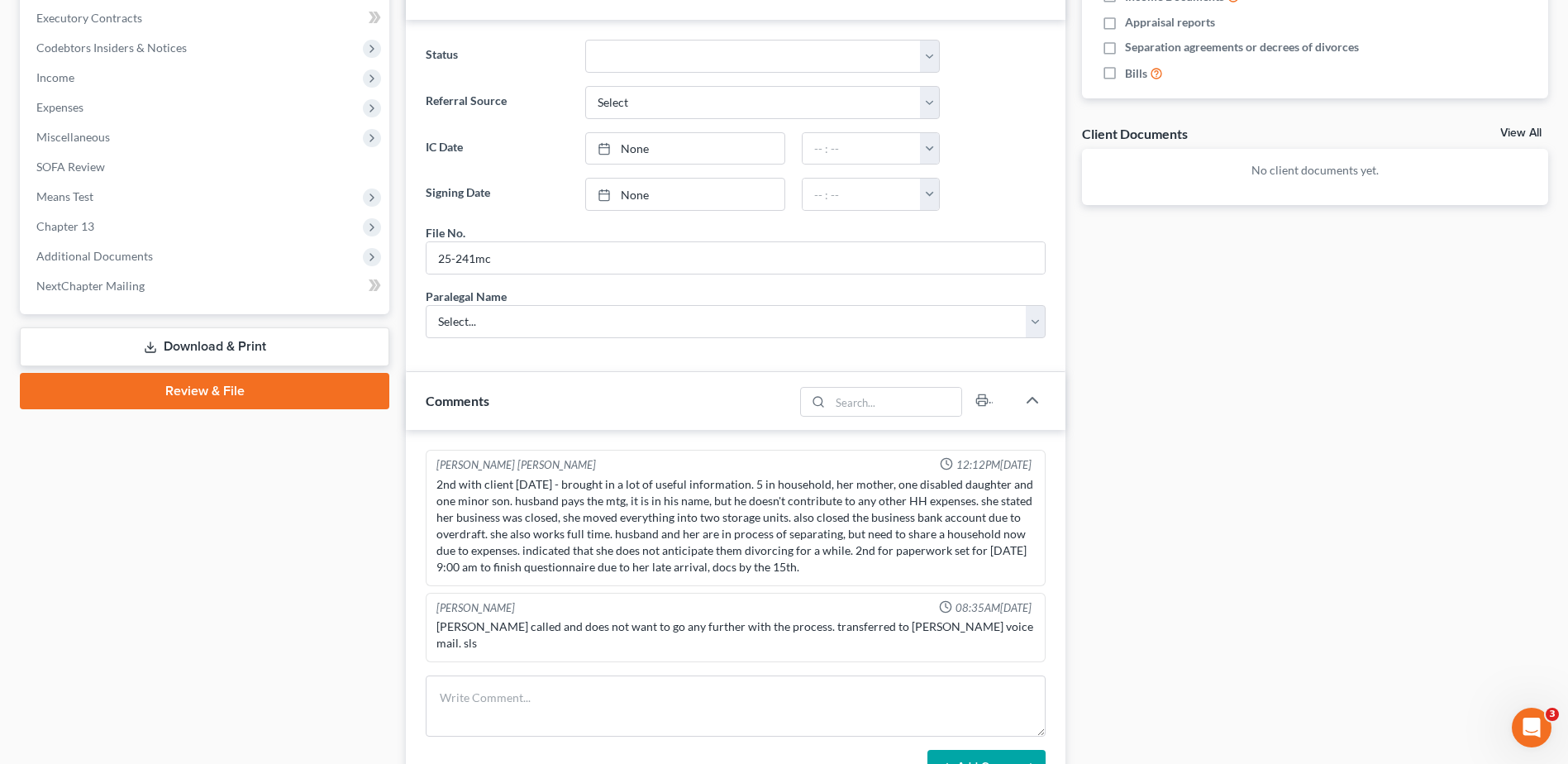
drag, startPoint x: 353, startPoint y: 571, endPoint x: 355, endPoint y: 560, distance: 11.2
click at [353, 571] on div "Case Dashboard Payments Invoices Payments Payments Credit Report Client Profile" at bounding box center [204, 456] width 386 height 1588
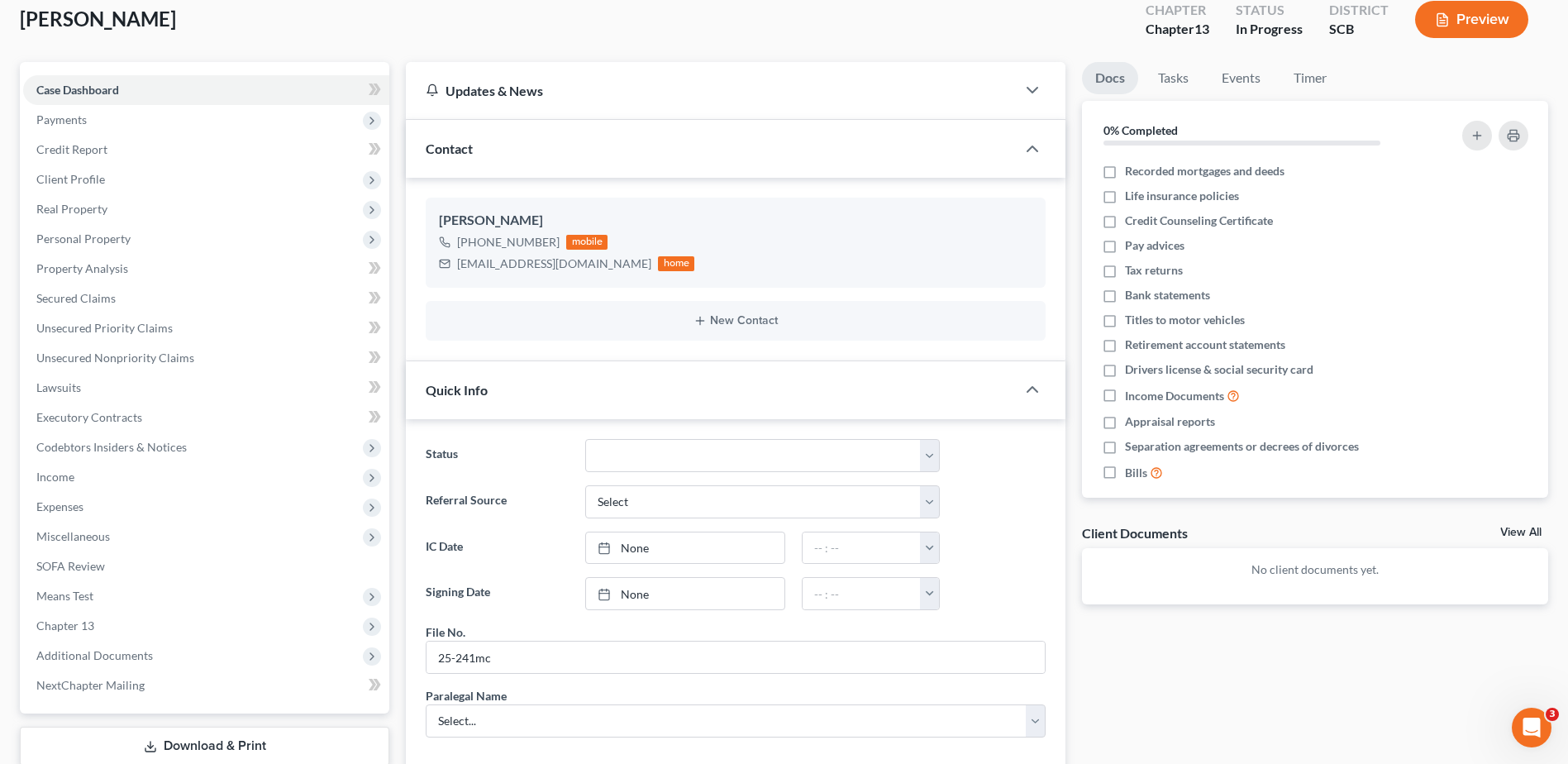
scroll to position [0, 0]
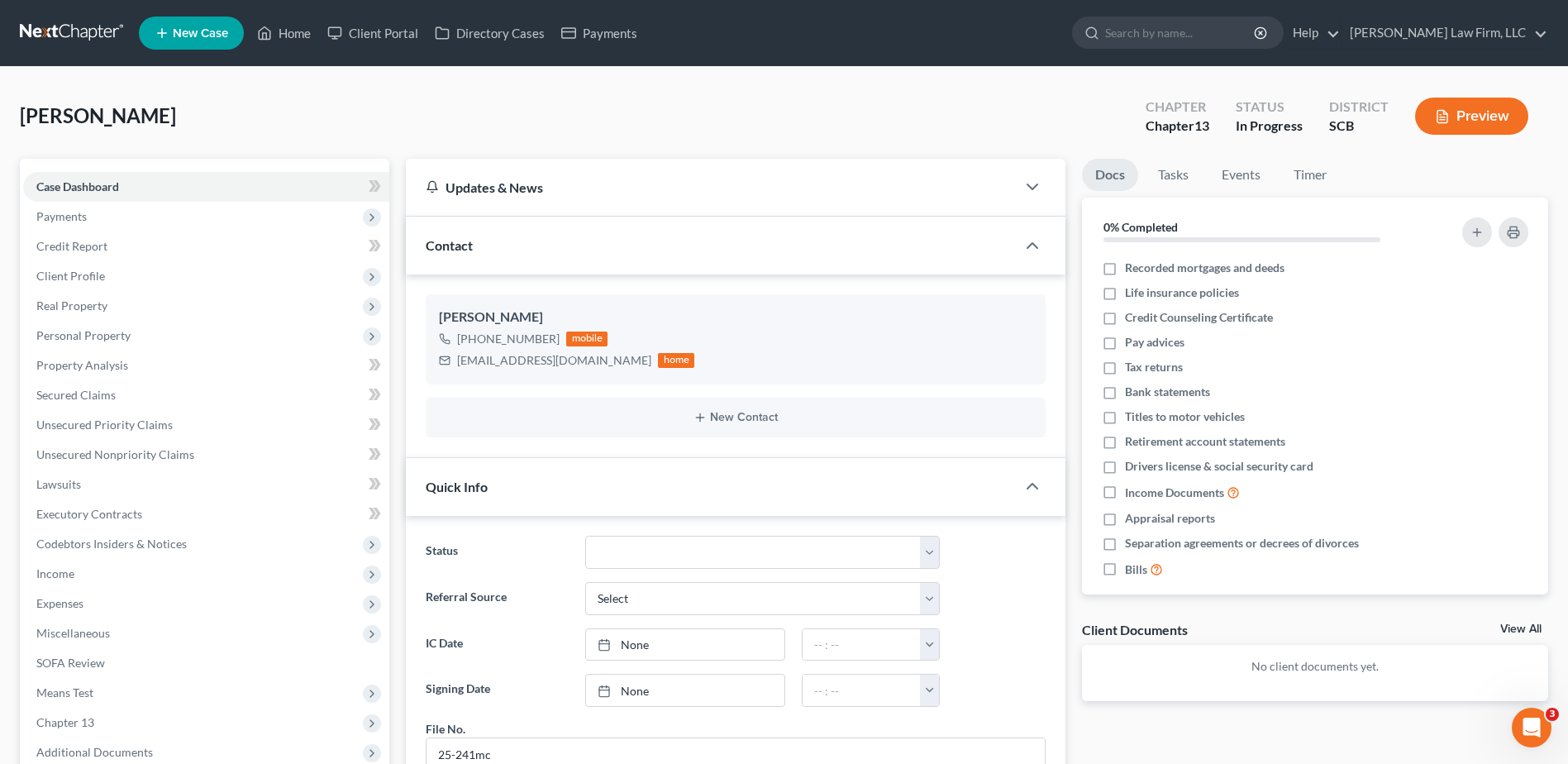
click at [1245, 39] on input "search" at bounding box center [1181, 33] width 152 height 31
type input "[PERSON_NAME]"
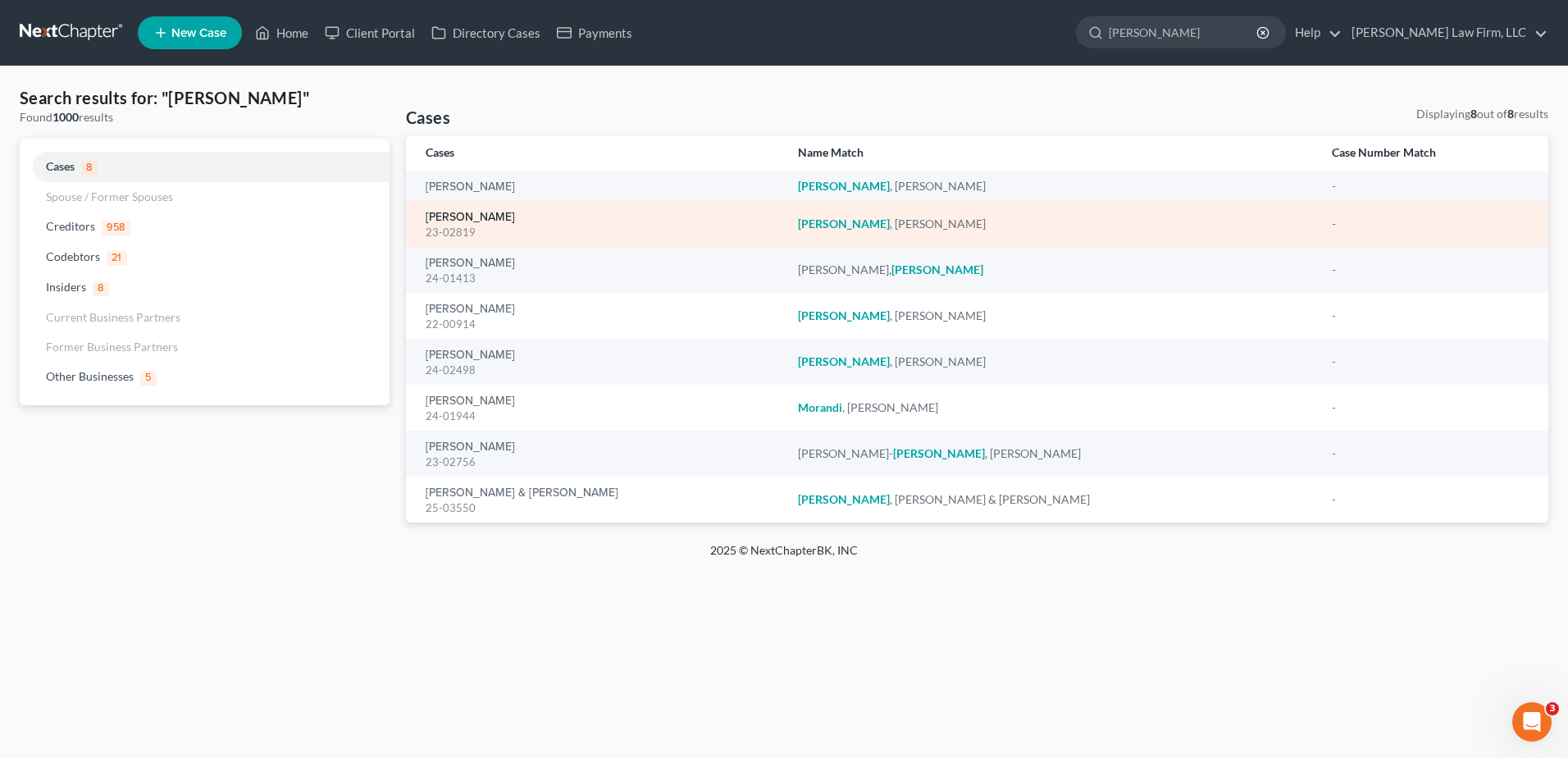
click at [462, 218] on link "[PERSON_NAME]" at bounding box center [470, 217] width 89 height 11
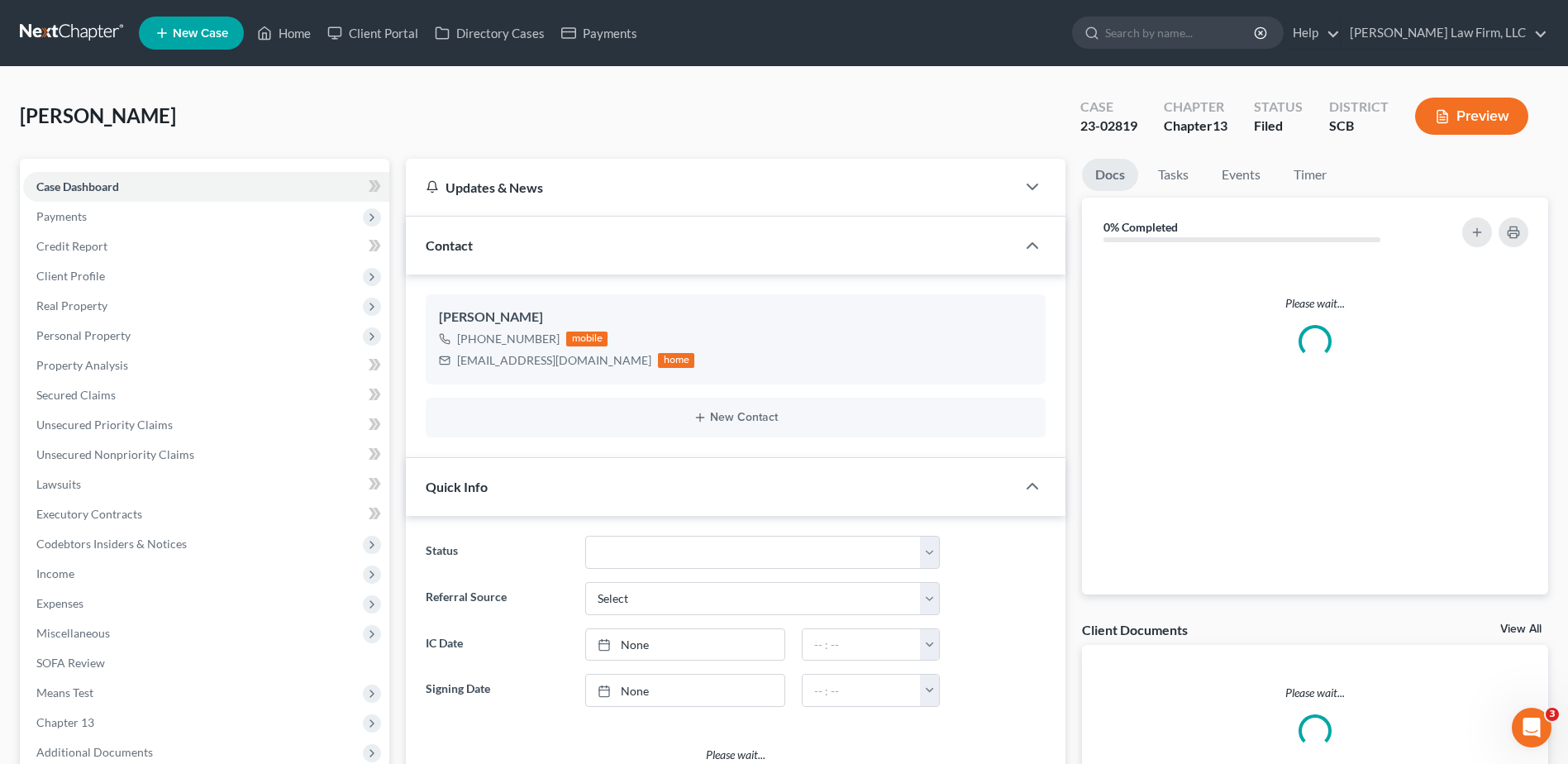
select select "0"
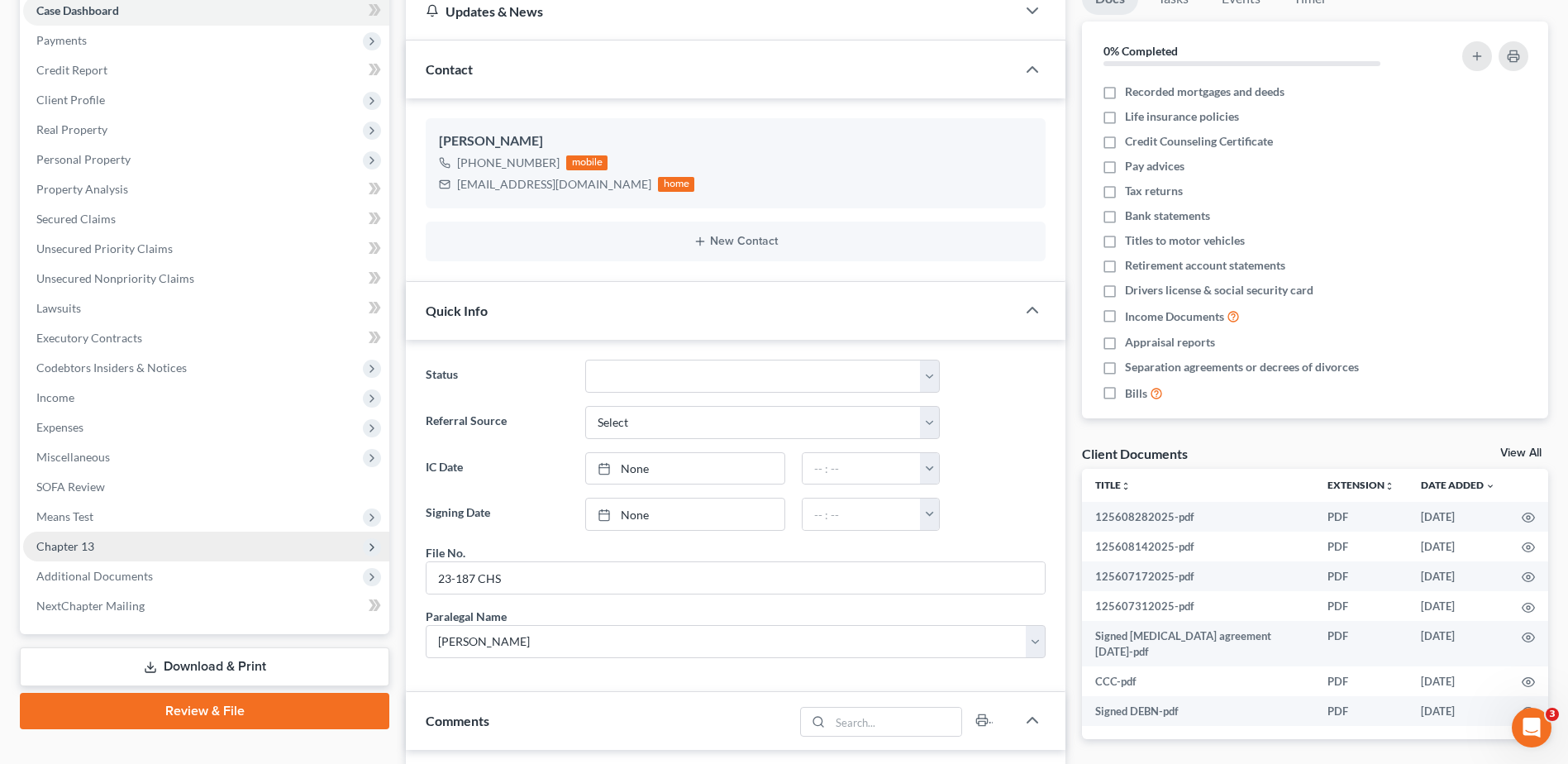
scroll to position [330, 0]
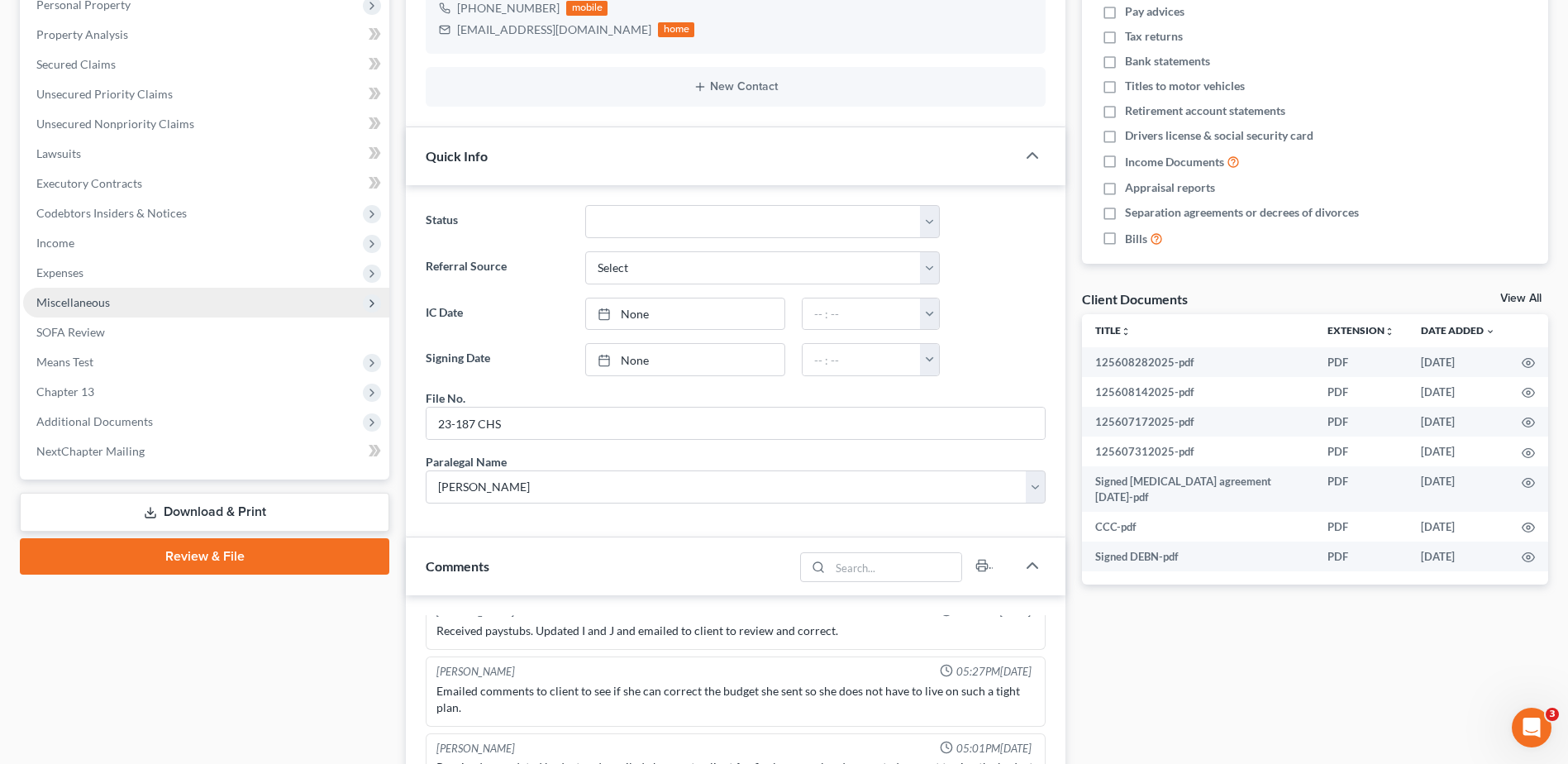
drag, startPoint x: 67, startPoint y: 302, endPoint x: 77, endPoint y: 307, distance: 11.2
click at [67, 302] on span "Miscellaneous" at bounding box center [72, 302] width 73 height 14
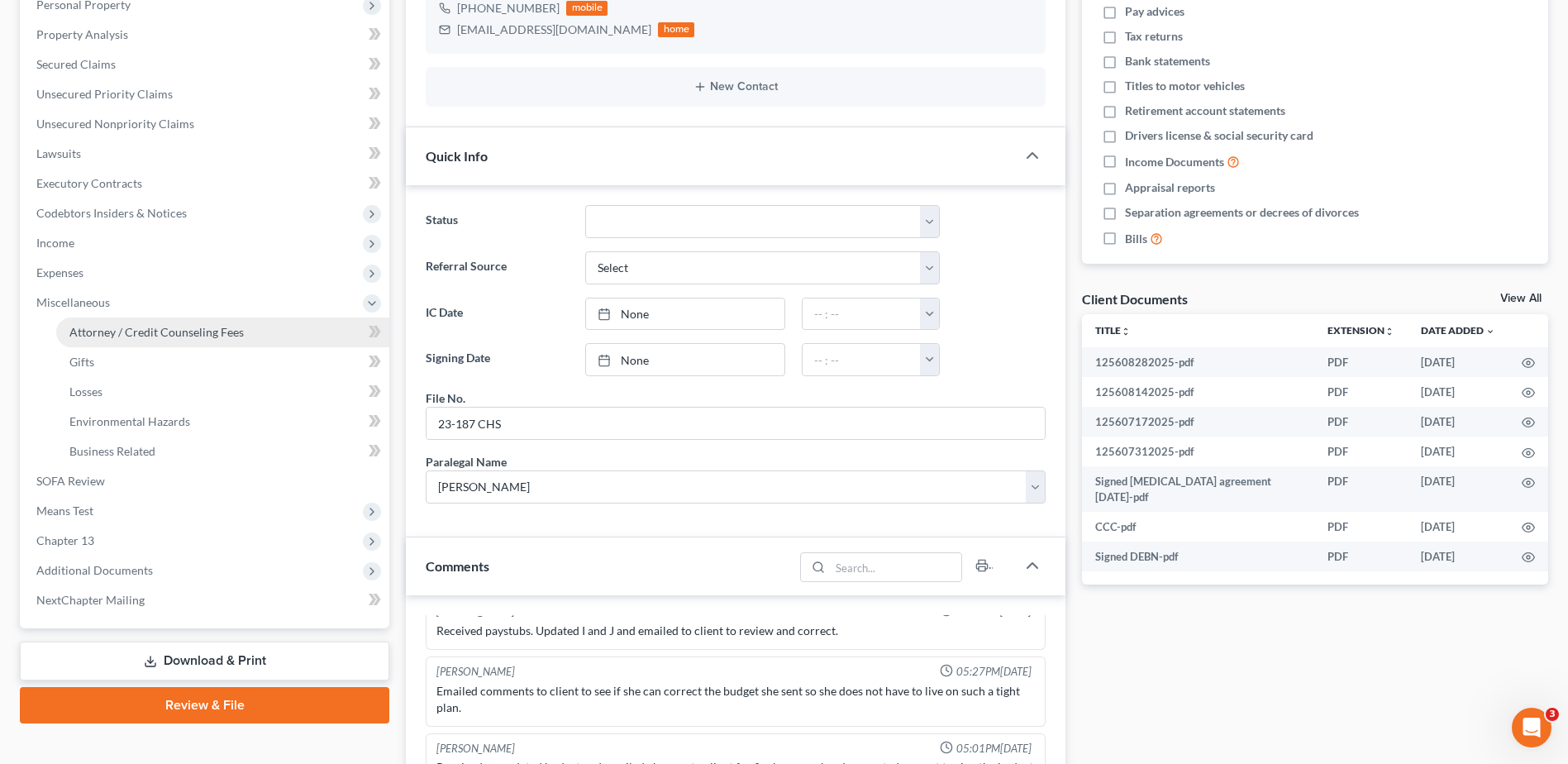
click at [110, 326] on span "Attorney / Credit Counseling Fees" at bounding box center [157, 332] width 175 height 14
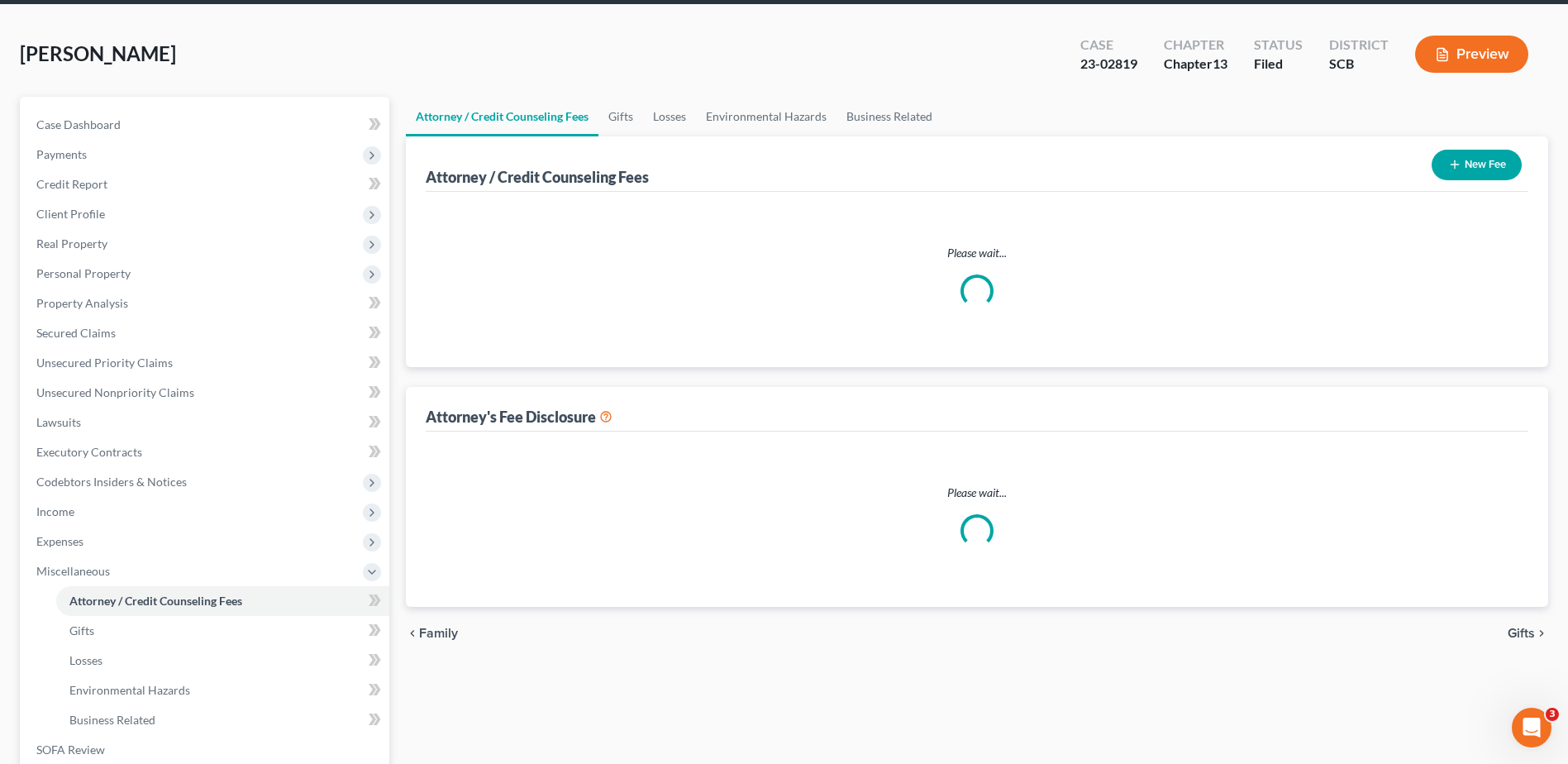
select select "0"
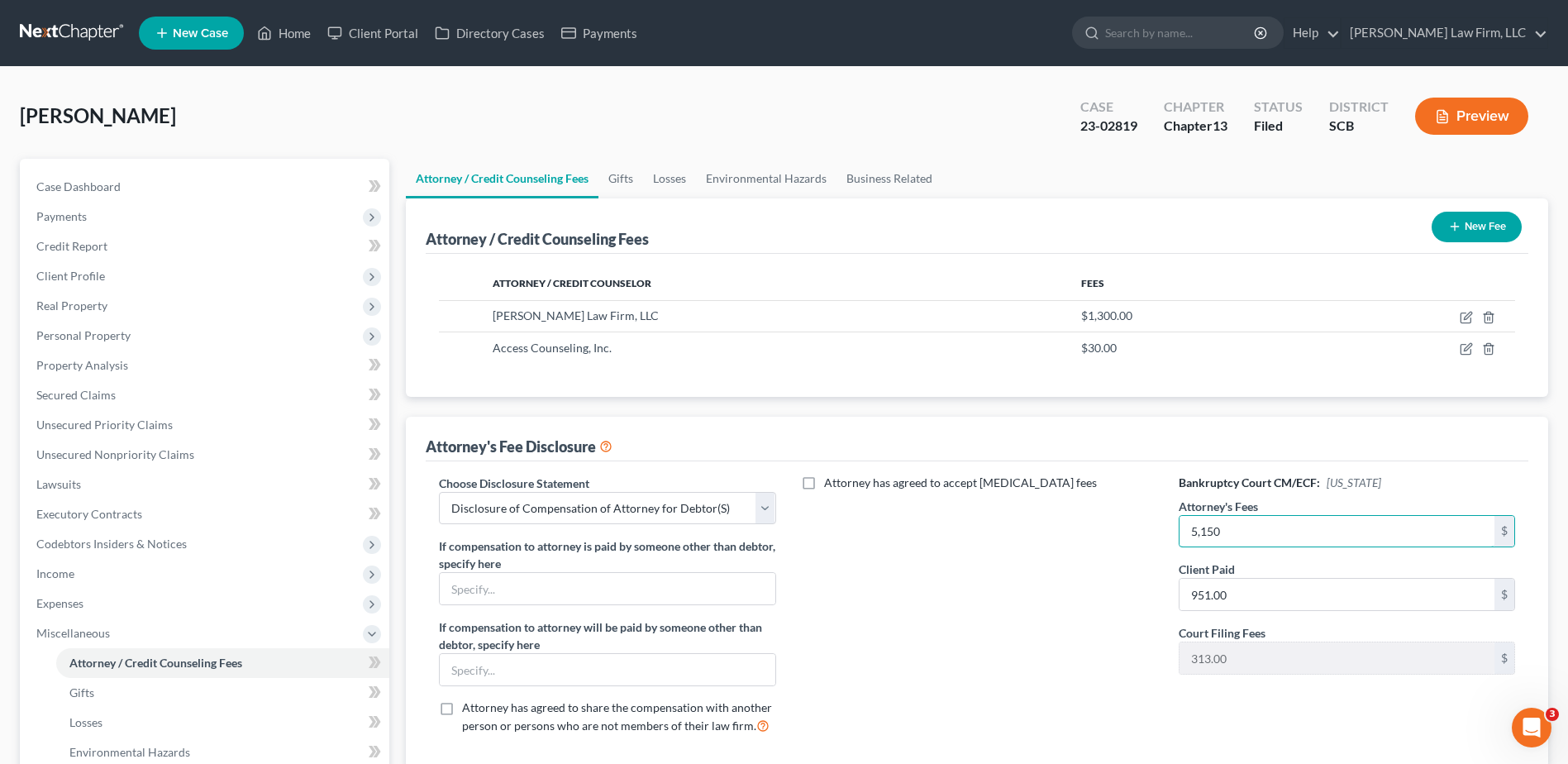
type input "5,150"
click at [1520, 104] on button "Preview" at bounding box center [1472, 116] width 113 height 37
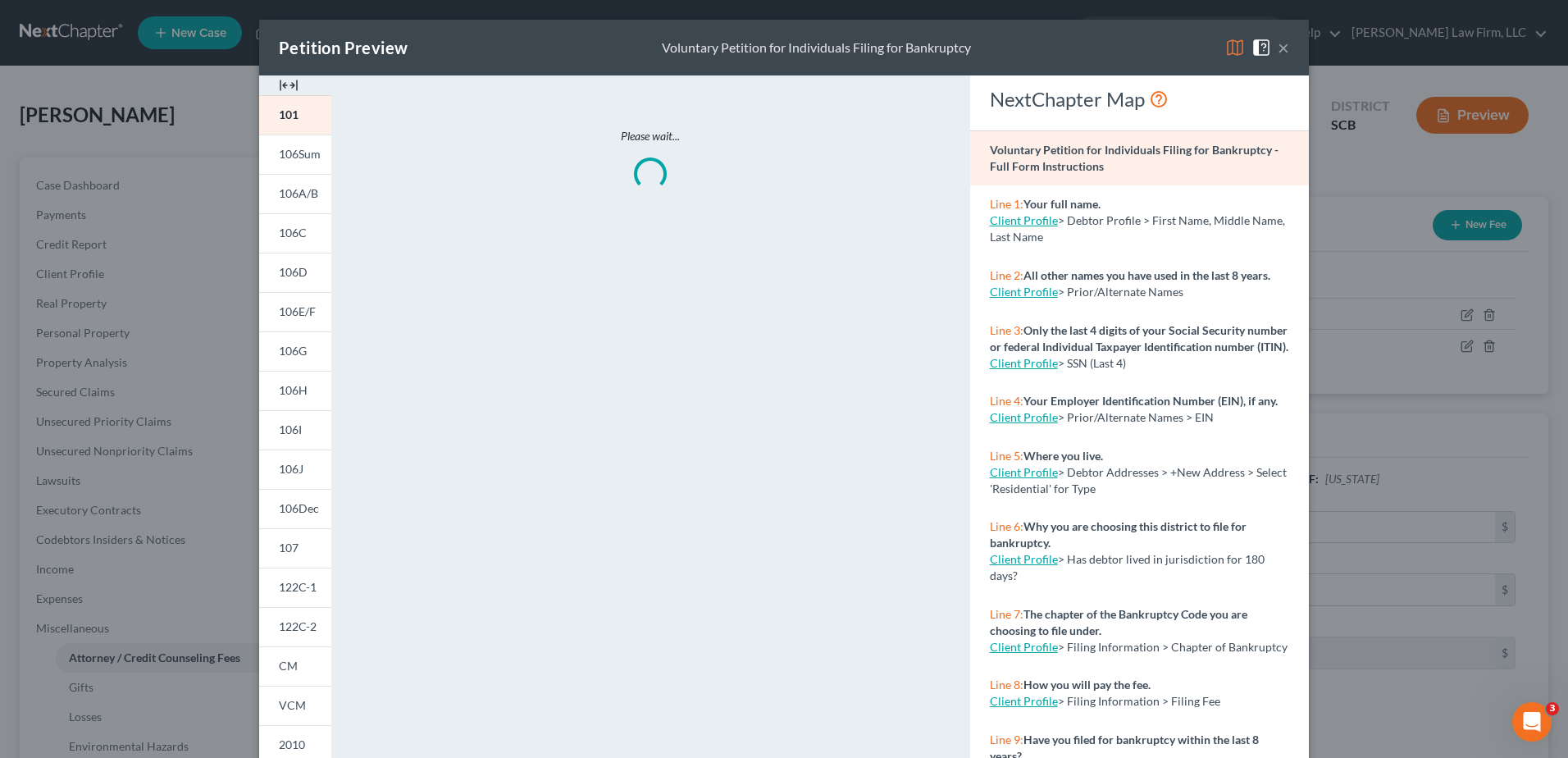
click at [1225, 40] on img at bounding box center [1235, 47] width 20 height 20
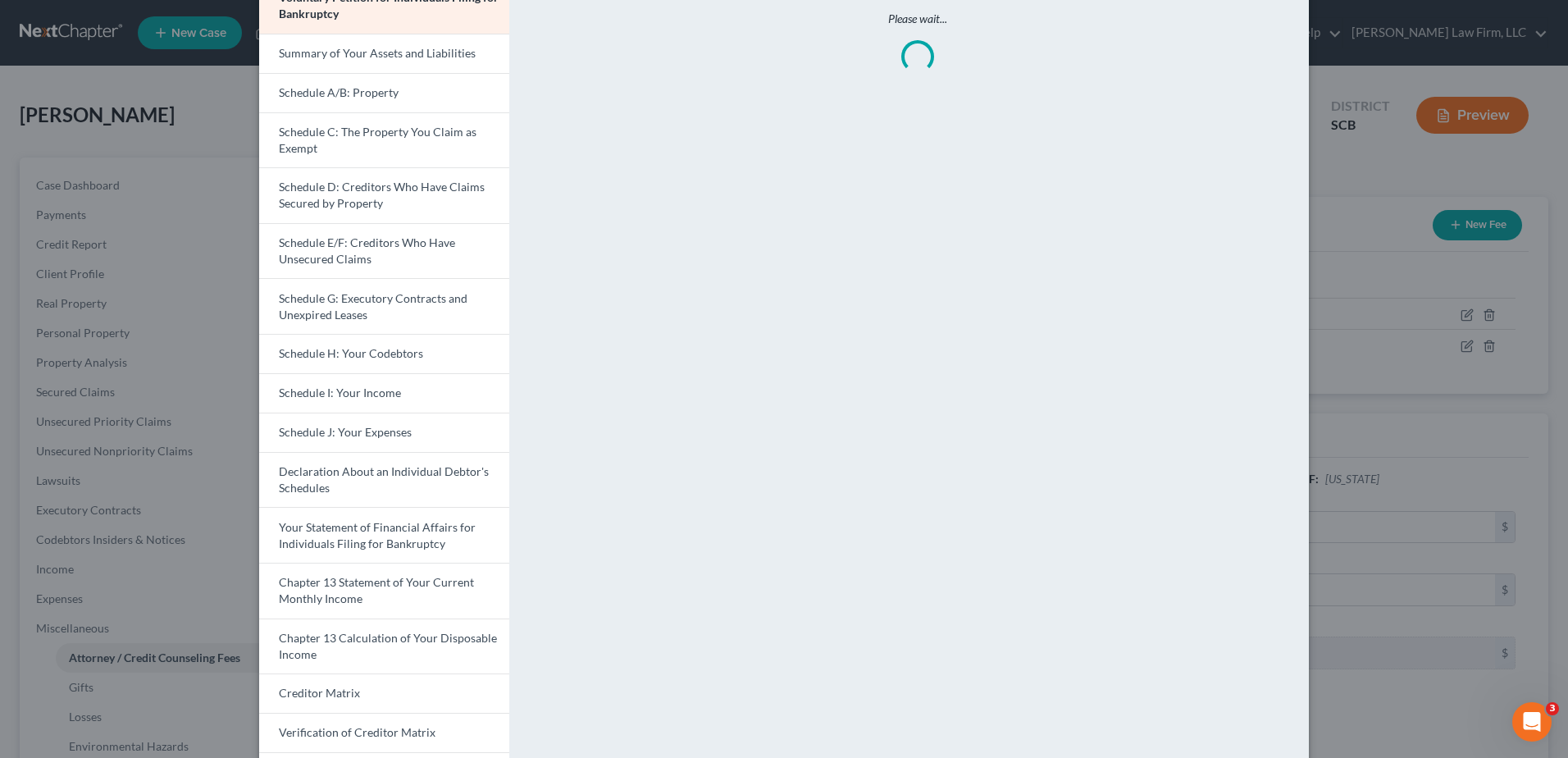
scroll to position [276, 0]
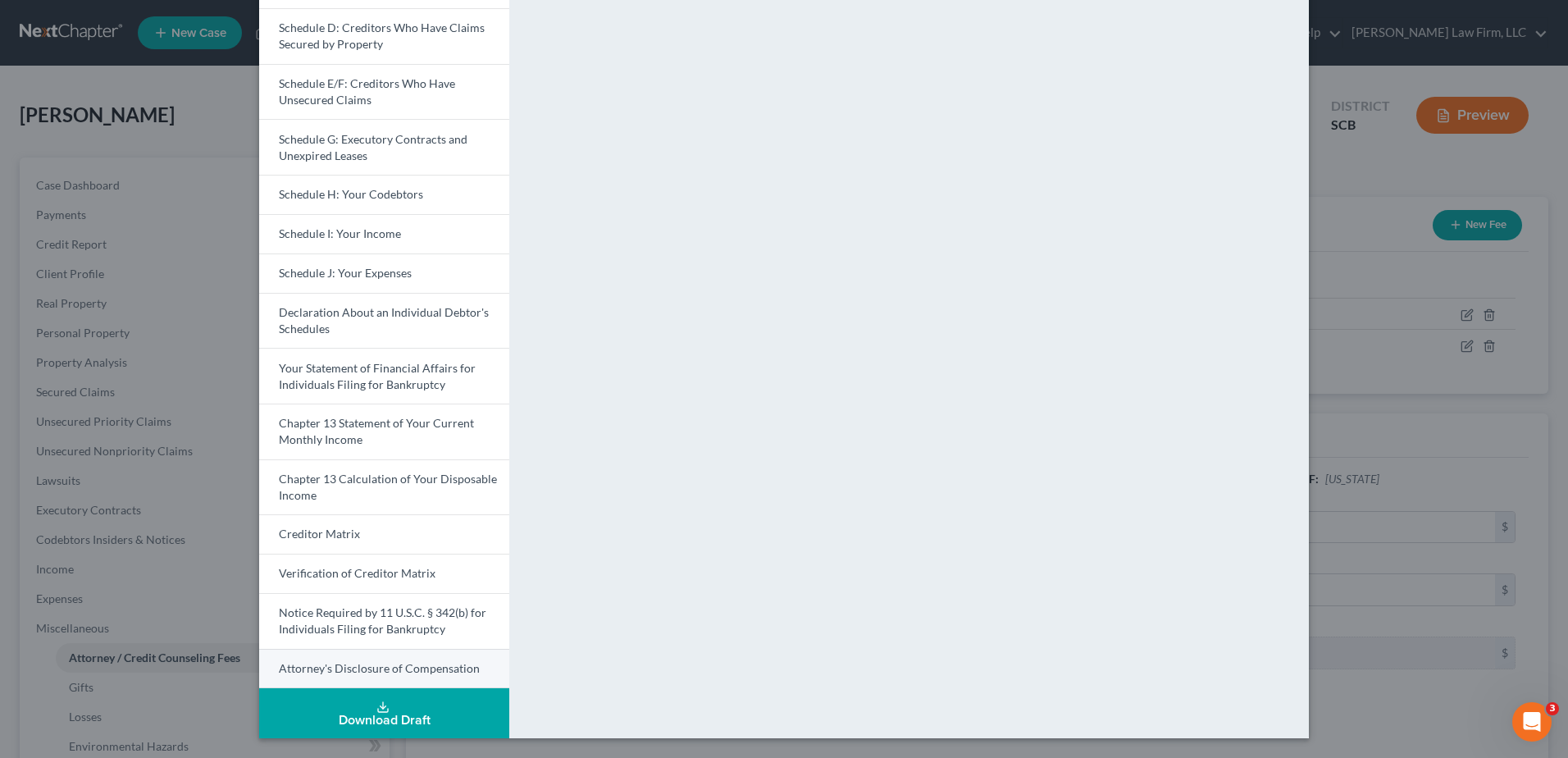
click at [397, 661] on span "Attorney's Disclosure of Compensation" at bounding box center [380, 668] width 201 height 14
drag, startPoint x: 1339, startPoint y: 166, endPoint x: 1311, endPoint y: 139, distance: 38.9
click at [1339, 166] on div "Petition Preview Attorney's Disclosure of Compensation × Voluntary Petition for…" at bounding box center [784, 379] width 1568 height 758
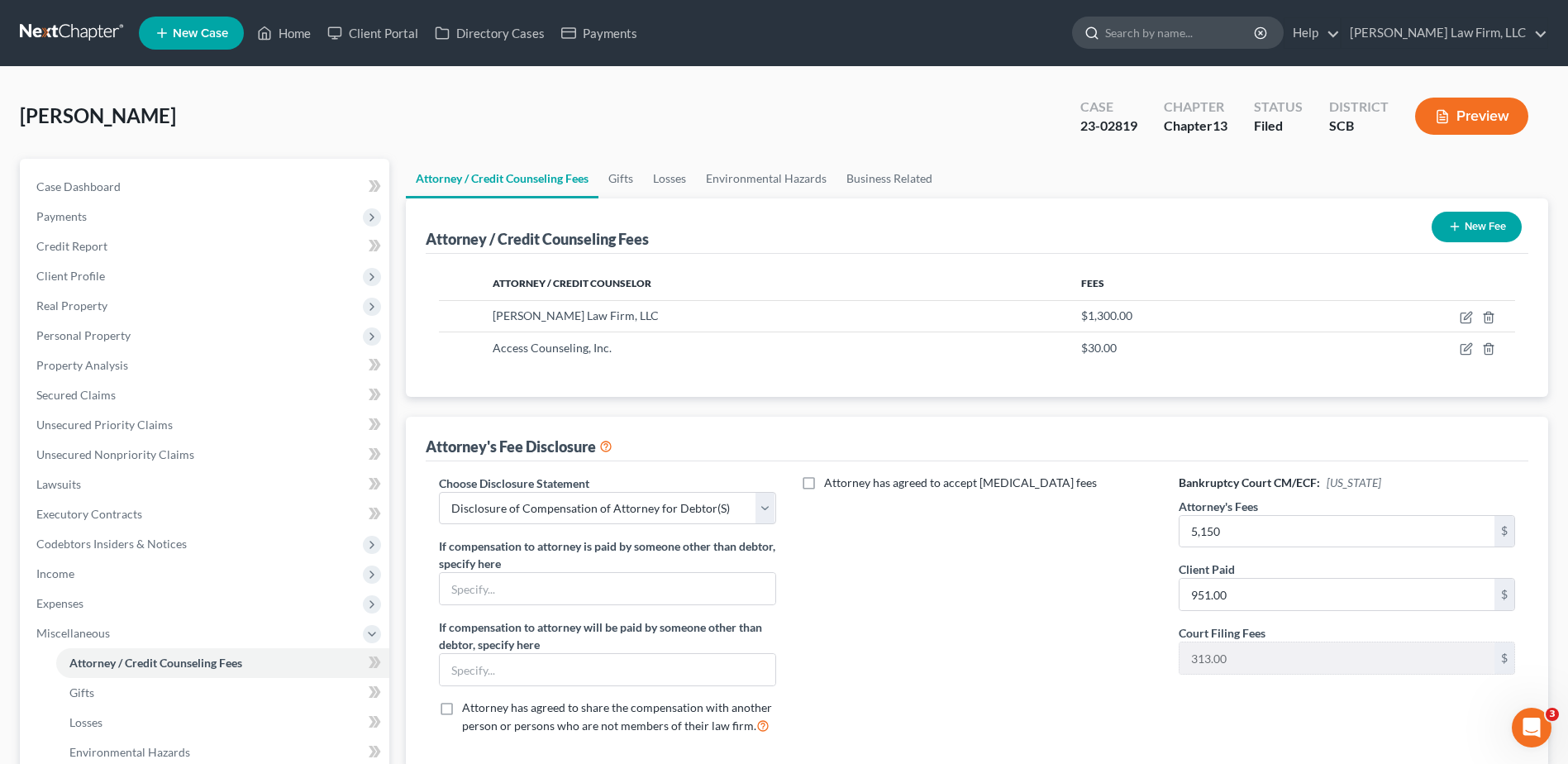
click at [1233, 39] on input "search" at bounding box center [1181, 33] width 152 height 31
type input "[PERSON_NAME]"
